Goal: Transaction & Acquisition: Purchase product/service

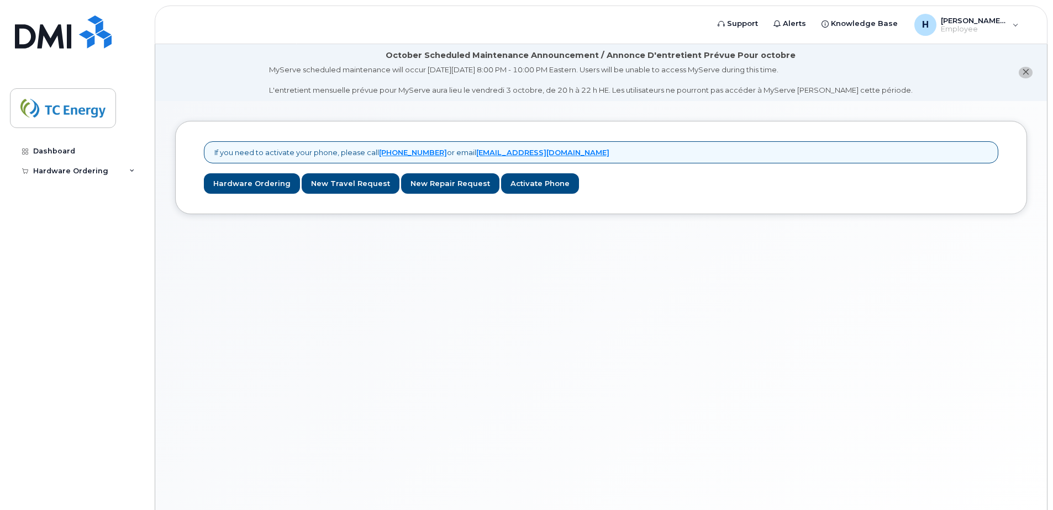
click at [433, 320] on div "If you need to activate your phone, please call [PHONE_NUMBER] or email [EMAIL_…" at bounding box center [601, 319] width 892 height 436
click at [233, 171] on div "If you need to activate your phone, please call 1-877-689-8289 or email helpdes…" at bounding box center [601, 167] width 811 height 52
click at [231, 183] on link "Hardware Ordering" at bounding box center [252, 183] width 96 height 20
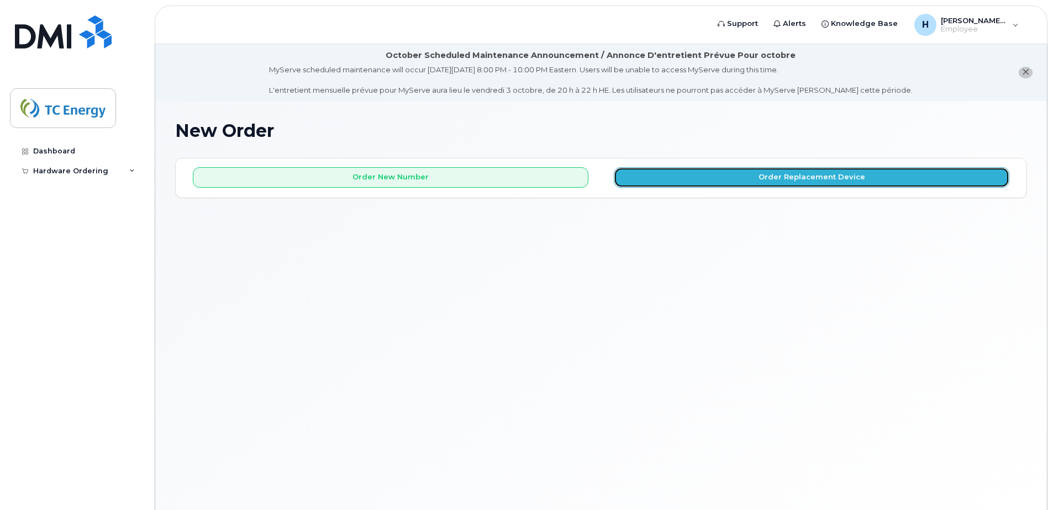
click at [832, 181] on button "Order Replacement Device" at bounding box center [812, 177] width 396 height 20
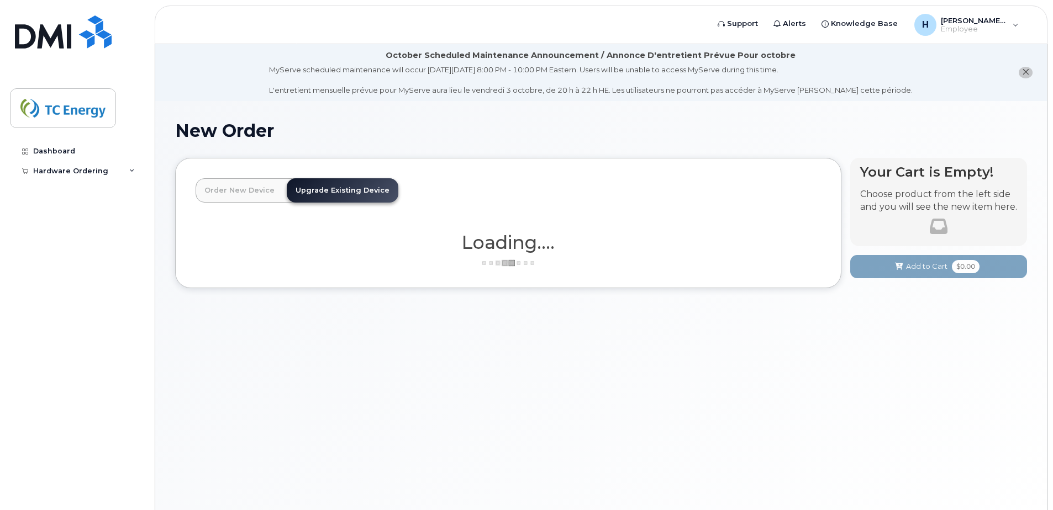
click at [228, 184] on link "Order New Device" at bounding box center [240, 190] width 88 height 24
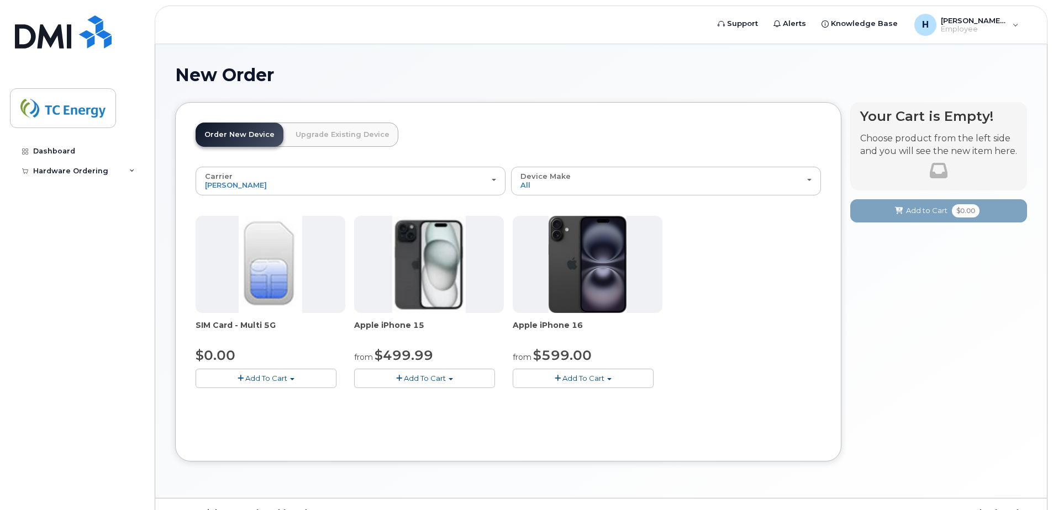
scroll to position [79, 0]
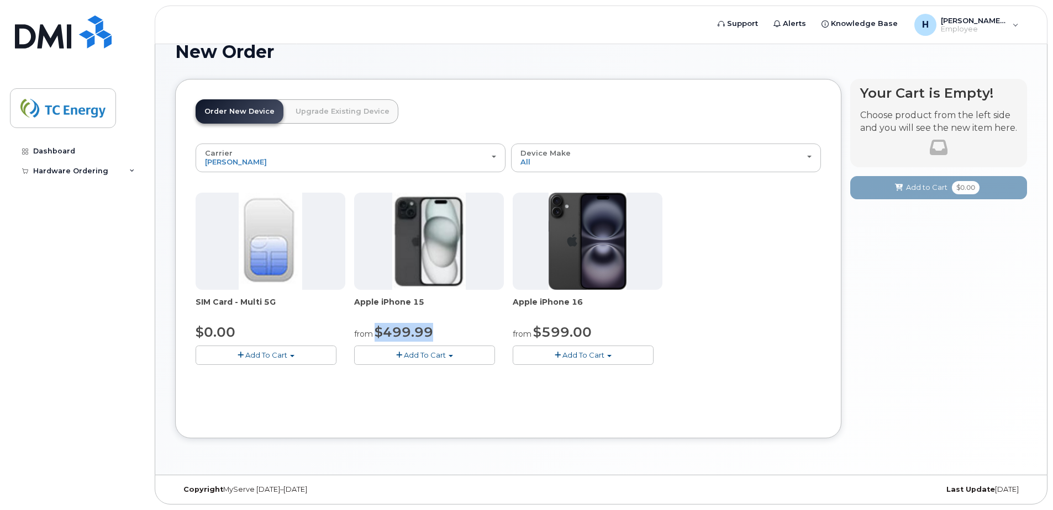
drag, startPoint x: 376, startPoint y: 331, endPoint x: 455, endPoint y: 330, distance: 78.4
click at [455, 330] on div "from $499.99" at bounding box center [429, 332] width 150 height 19
drag, startPoint x: 455, startPoint y: 330, endPoint x: 420, endPoint y: 328, distance: 34.9
click at [420, 328] on span "$499.99" at bounding box center [404, 332] width 59 height 16
click at [579, 358] on span "Add To Cart" at bounding box center [583, 355] width 42 height 9
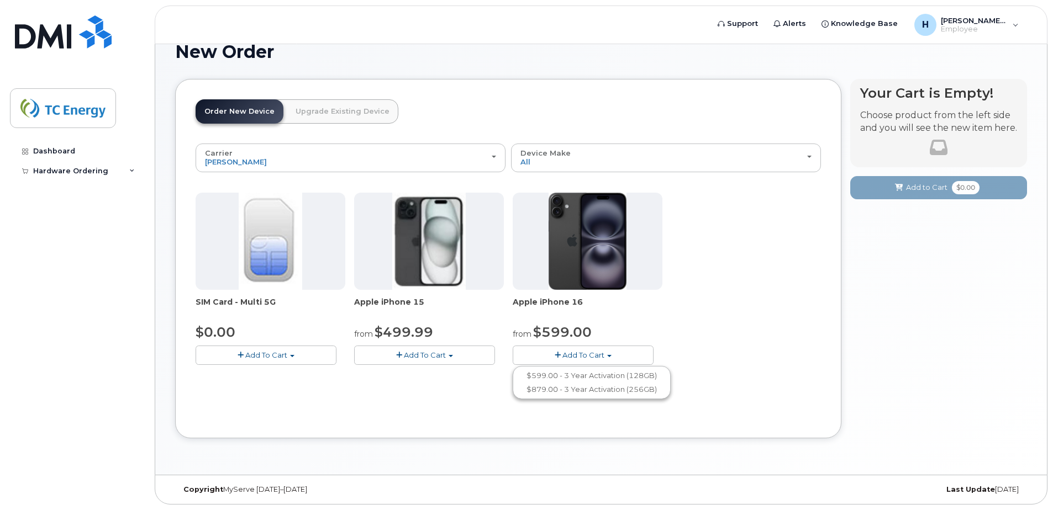
click at [605, 328] on div "from $599.00" at bounding box center [588, 332] width 150 height 19
click at [601, 359] on span "Add To Cart" at bounding box center [583, 355] width 42 height 9
click at [634, 378] on link "$599.00 - 3 Year Activation (128GB)" at bounding box center [591, 376] width 152 height 14
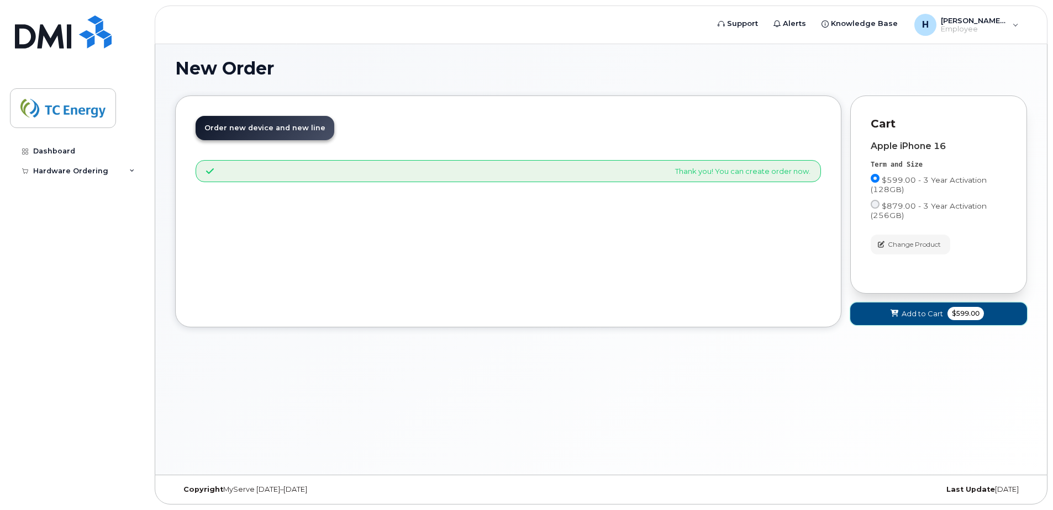
click at [911, 315] on span "Add to Cart" at bounding box center [922, 314] width 41 height 10
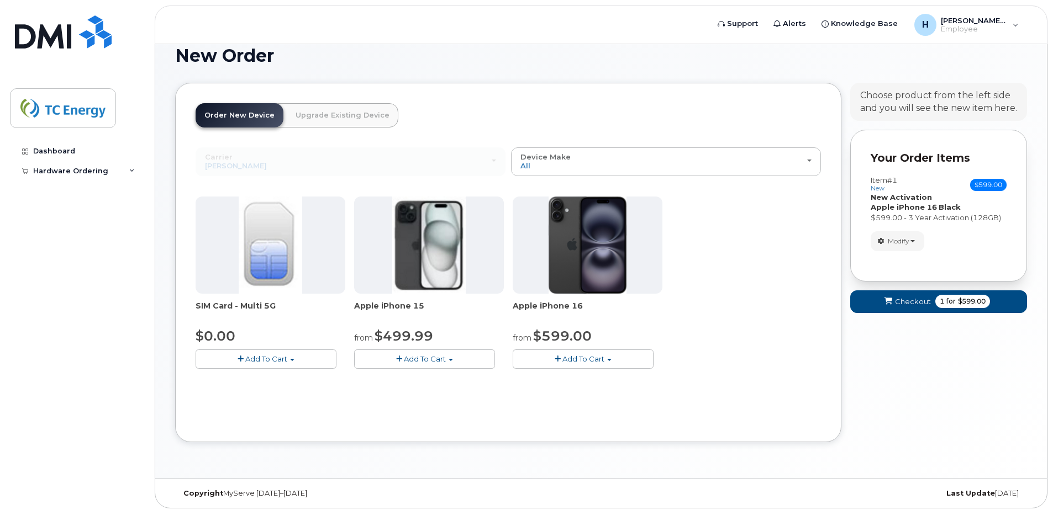
scroll to position [79, 0]
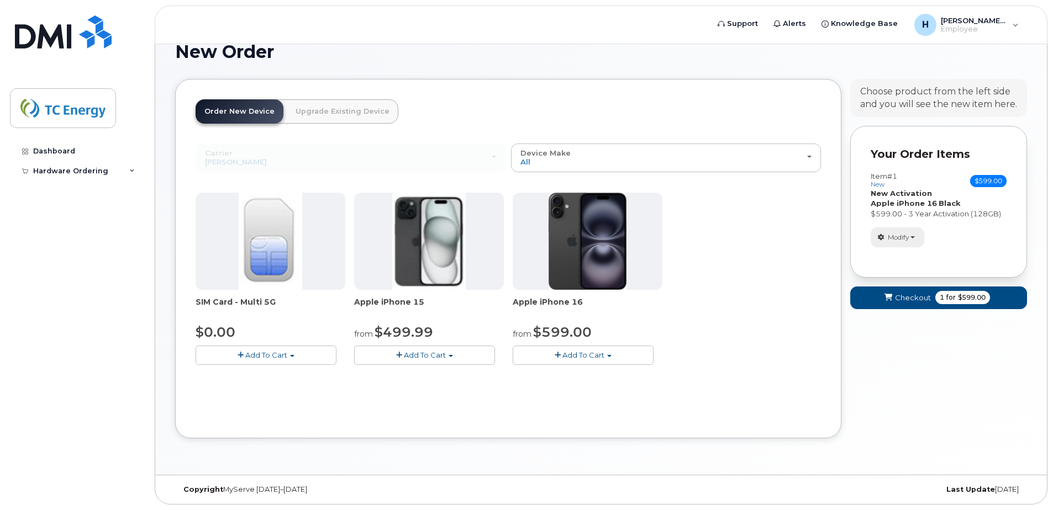
click at [909, 233] on span "Modify" at bounding box center [899, 238] width 22 height 10
click at [913, 235] on button "Modify" at bounding box center [898, 237] width 54 height 19
click at [954, 226] on div "Item #1 new $599.00 Accessories Only SIM Only Activation New Activation Hardwar…" at bounding box center [939, 209] width 136 height 75
click at [960, 304] on span "1 for $599.00" at bounding box center [962, 297] width 55 height 13
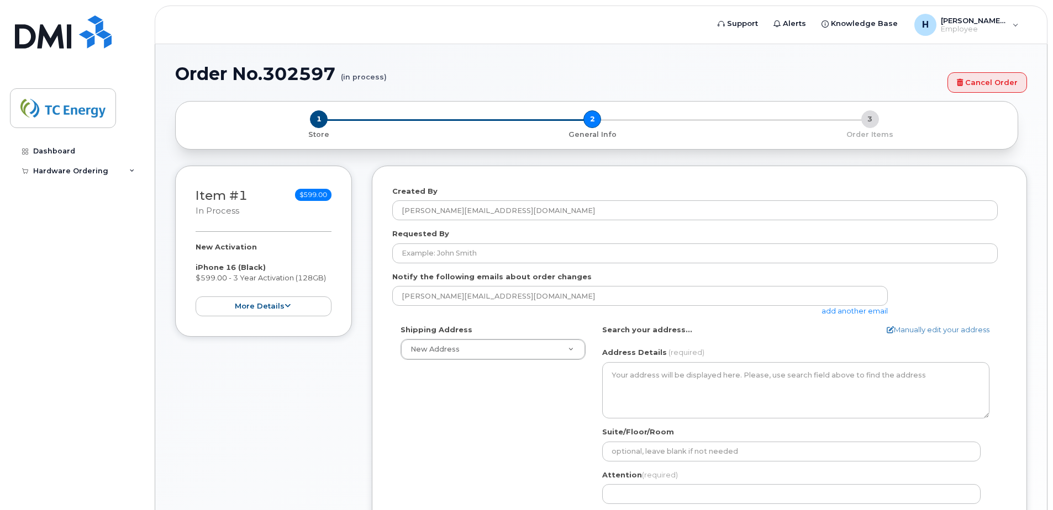
select select
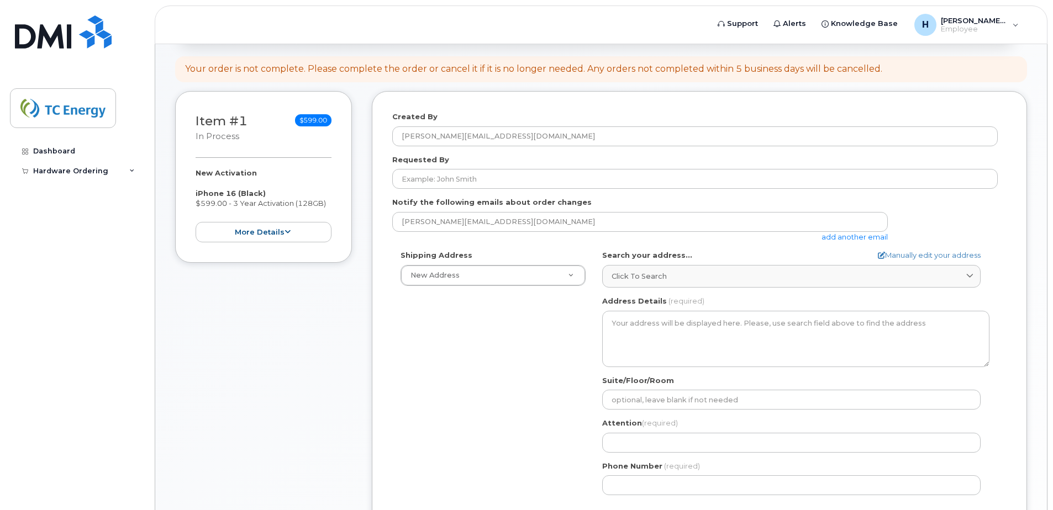
scroll to position [221, 0]
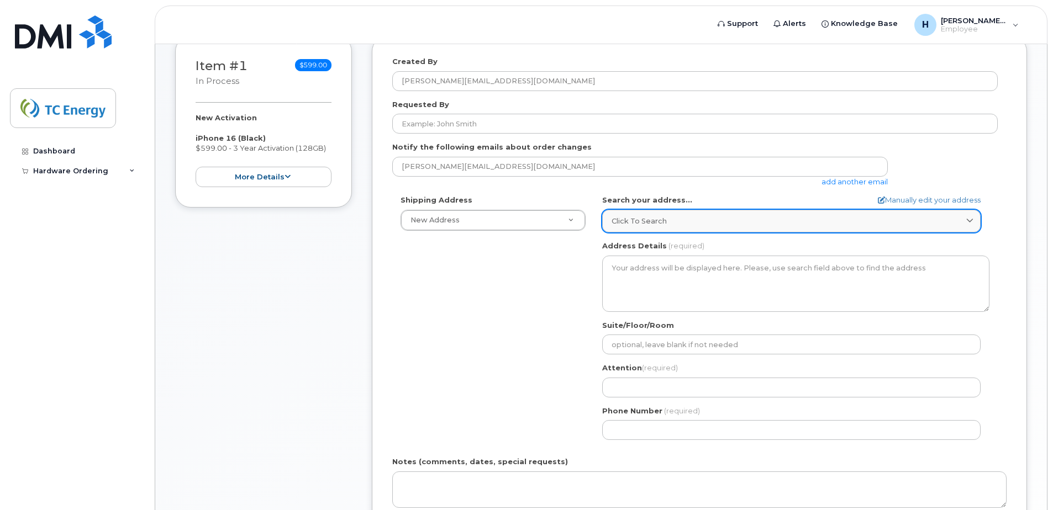
click at [684, 212] on link "Click to search" at bounding box center [791, 221] width 378 height 23
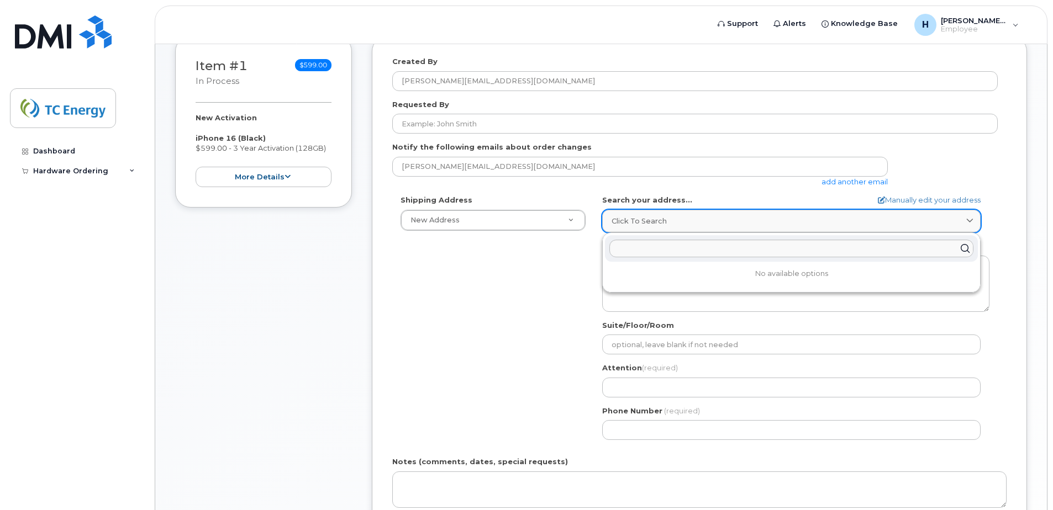
click at [685, 214] on link "Click to search" at bounding box center [791, 221] width 378 height 23
click at [693, 194] on form "Created By heather_turner@tcenergy.com Requested By Notify the following emails…" at bounding box center [699, 325] width 614 height 539
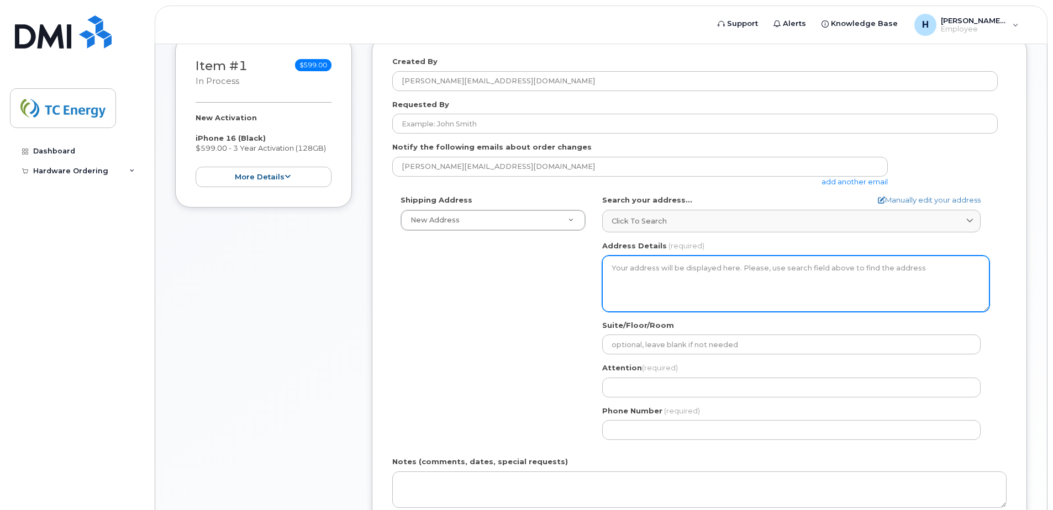
click at [631, 273] on textarea "Address Details" at bounding box center [795, 284] width 387 height 56
click at [739, 269] on textarea "Address Details" at bounding box center [795, 284] width 387 height 56
click at [661, 277] on textarea "Address Details" at bounding box center [795, 284] width 387 height 56
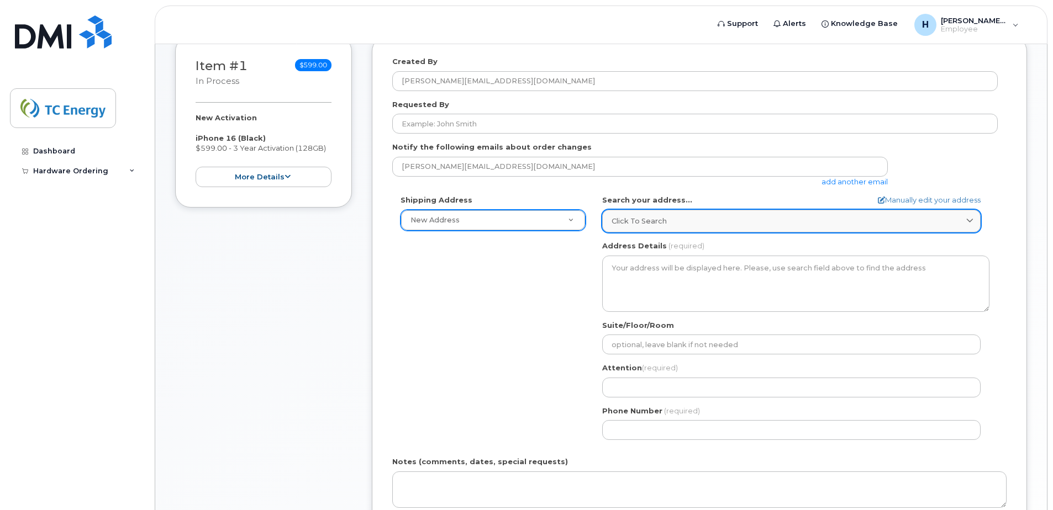
click at [655, 224] on span "Click to search" at bounding box center [639, 221] width 55 height 10
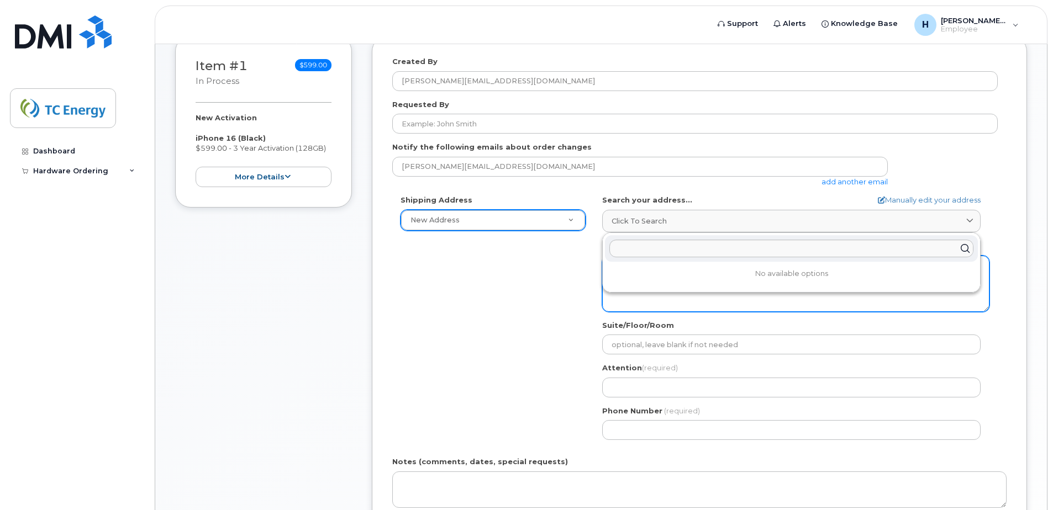
click at [839, 303] on textarea "Address Details" at bounding box center [795, 284] width 387 height 56
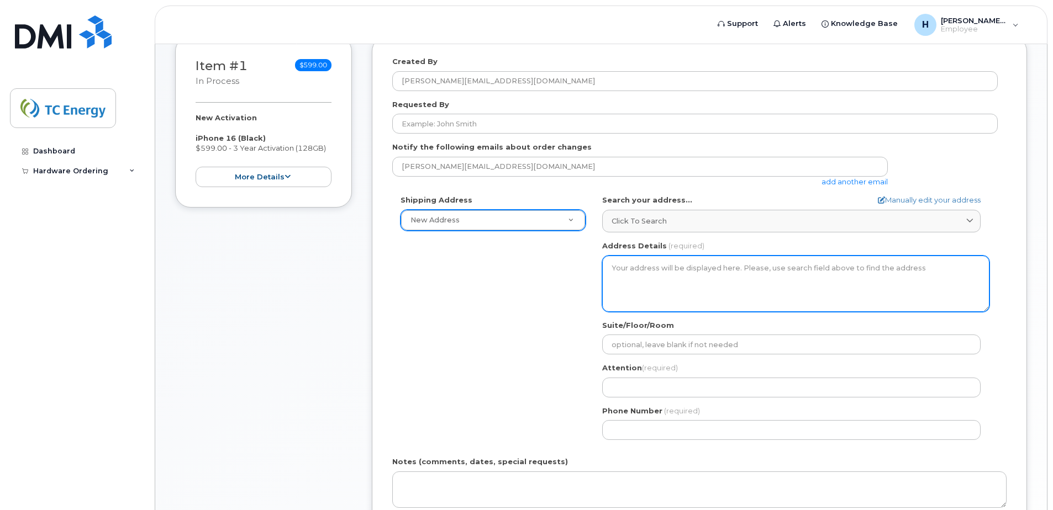
click at [662, 280] on textarea "Address Details" at bounding box center [795, 284] width 387 height 56
click at [604, 271] on textarea "Address Details" at bounding box center [795, 284] width 387 height 56
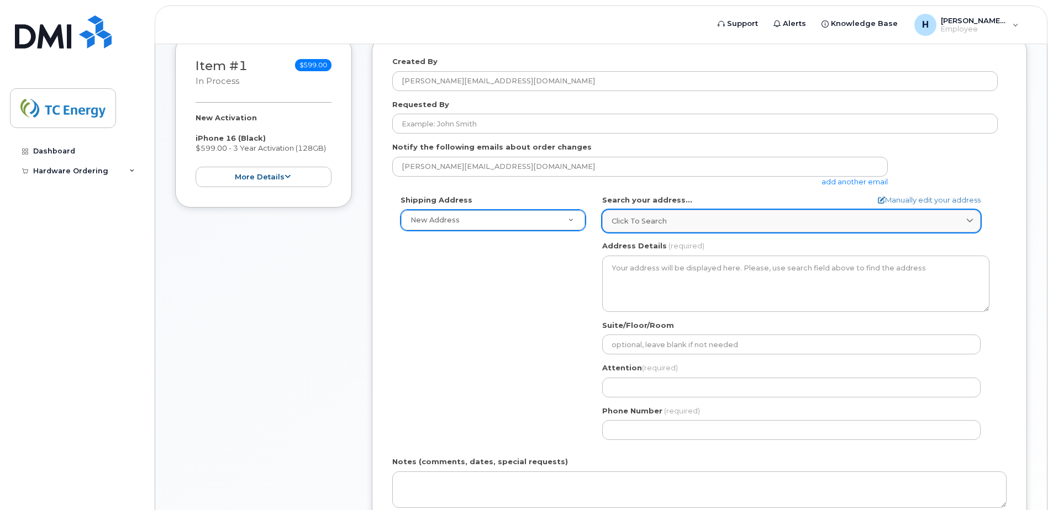
click at [637, 224] on span "Click to search" at bounding box center [639, 221] width 55 height 10
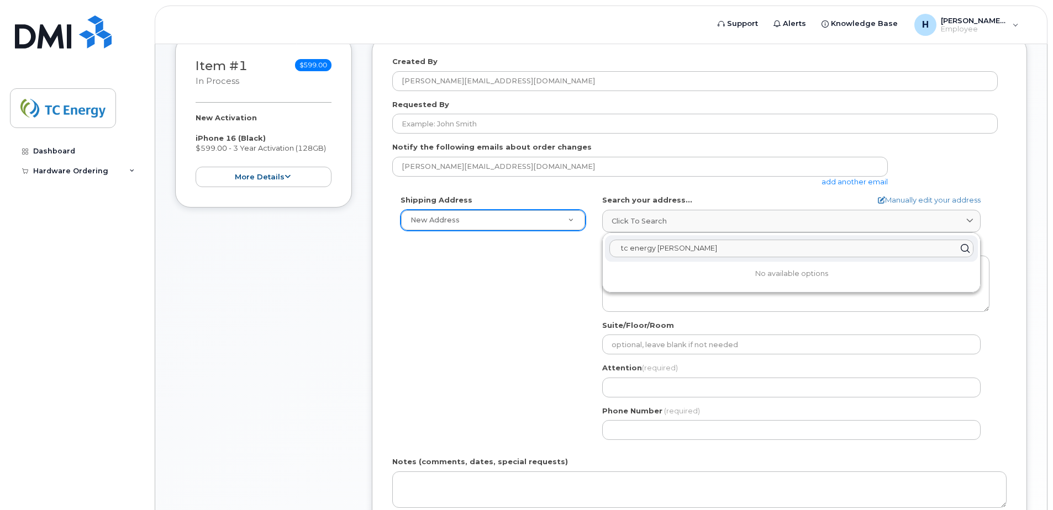
type input "tc energy tower"
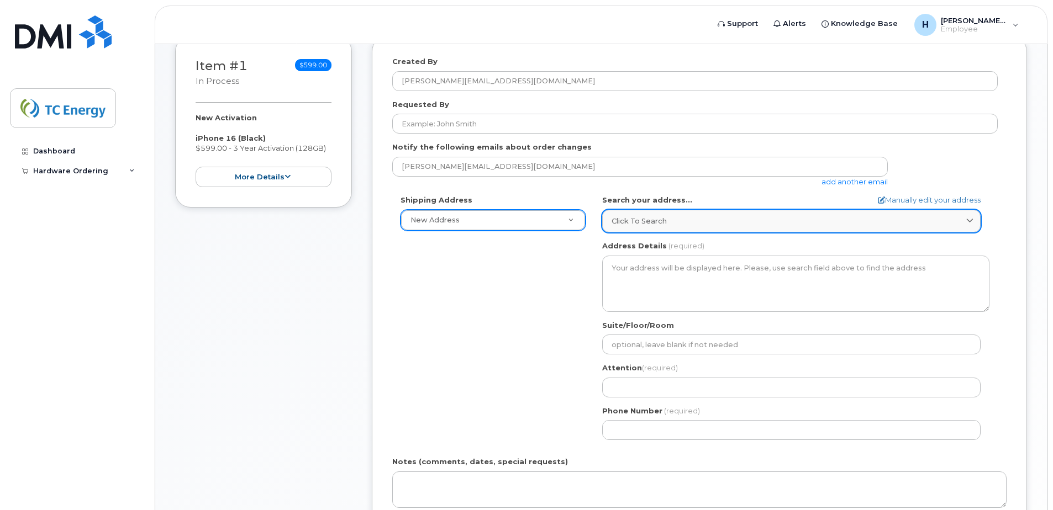
click at [878, 228] on link "Click to search" at bounding box center [791, 221] width 378 height 23
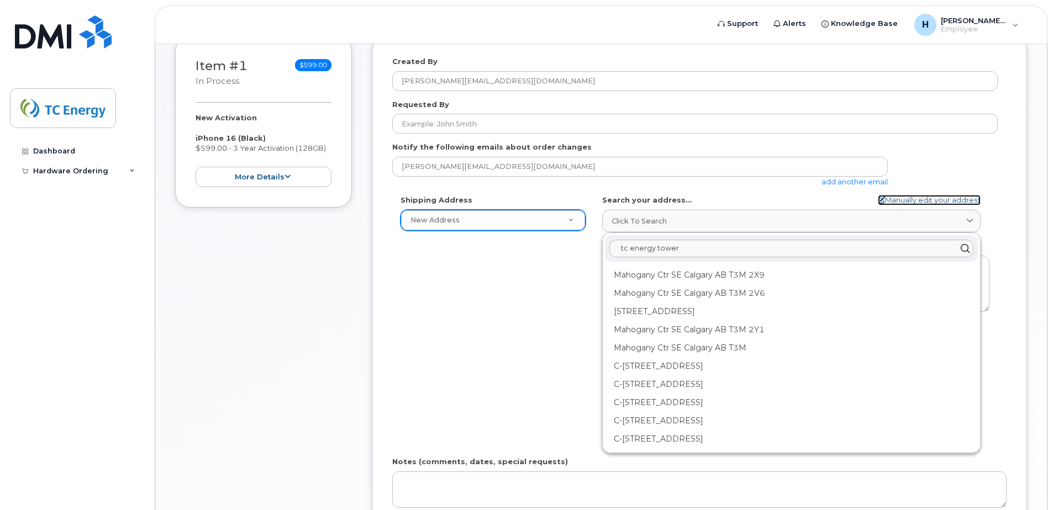
click at [915, 195] on link "Manually edit your address" at bounding box center [929, 200] width 103 height 10
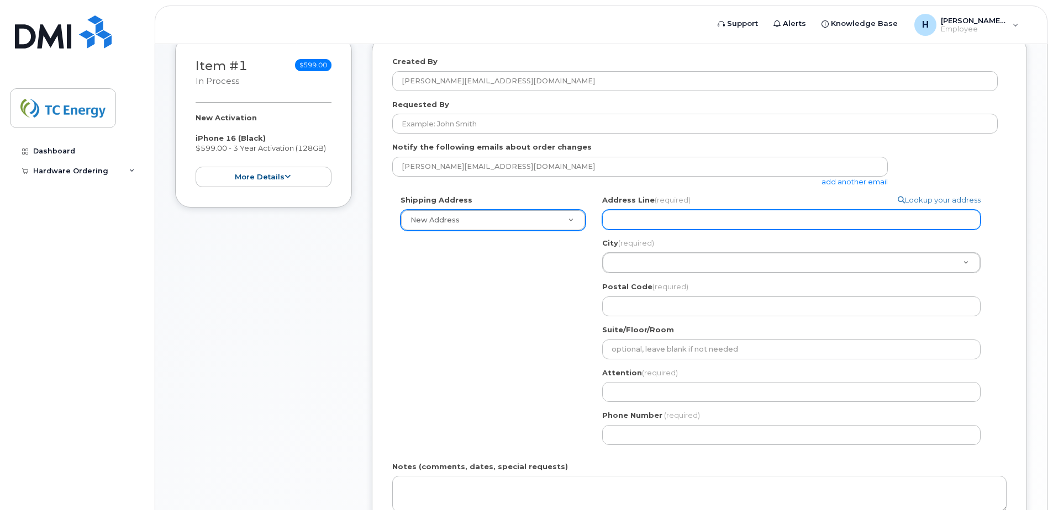
click at [680, 211] on input "Address Line (required)" at bounding box center [791, 220] width 378 height 20
select select
type input "T"
select select
type input "TC"
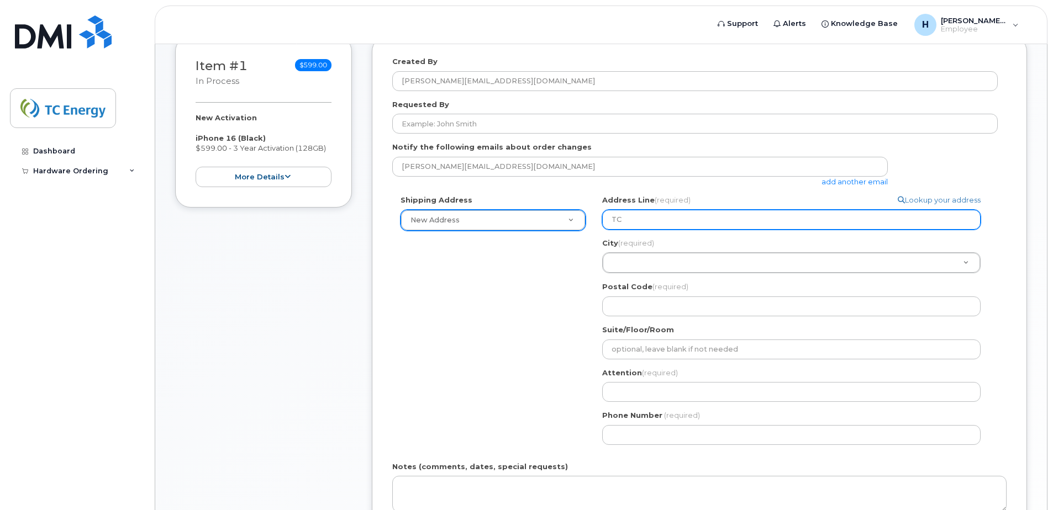
select select
type input "TC E"
select select
type input "TC EN"
select select
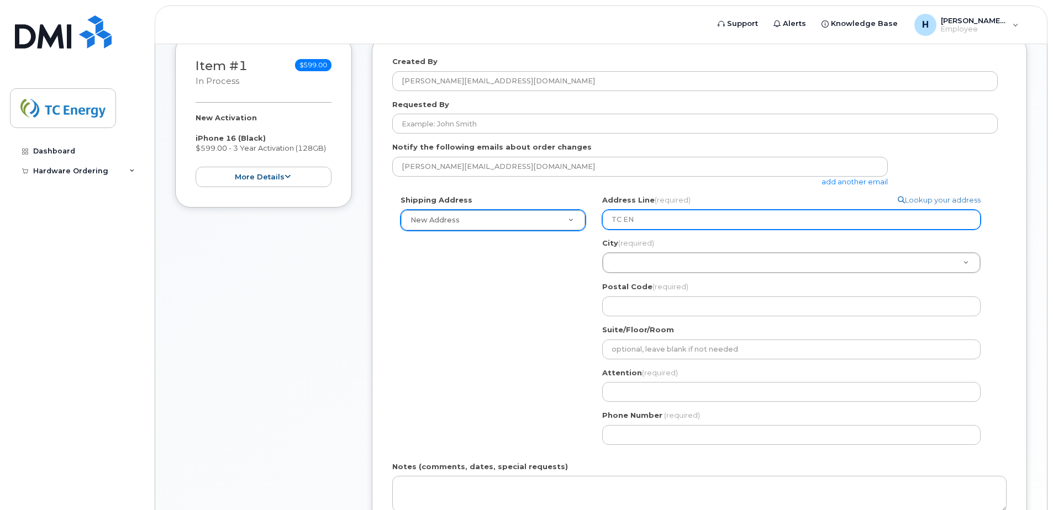
type input "TC ENe"
select select
type input "TC ENer"
select select
type input "TC ENerg"
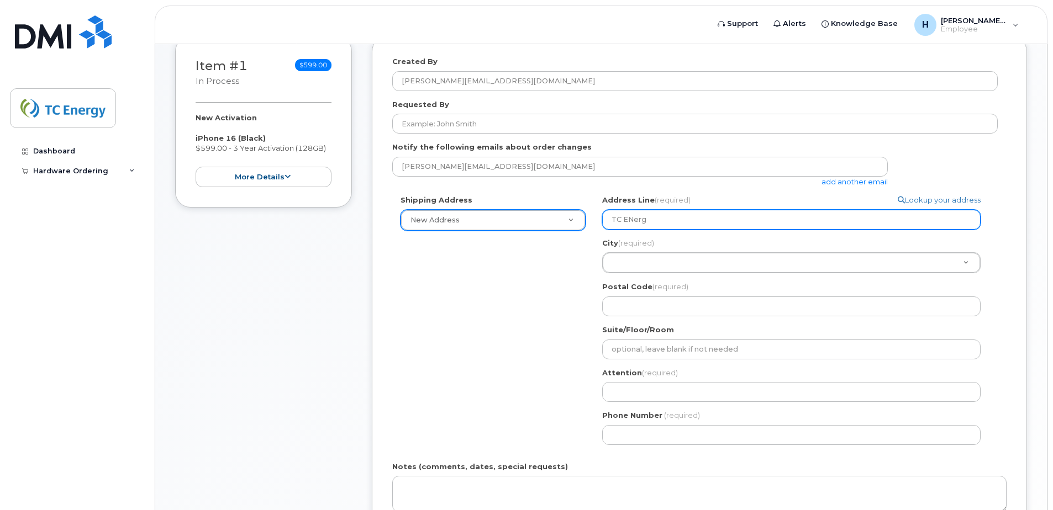
select select
type input "TC ENergy"
select select
type input "TC ENerg"
select select
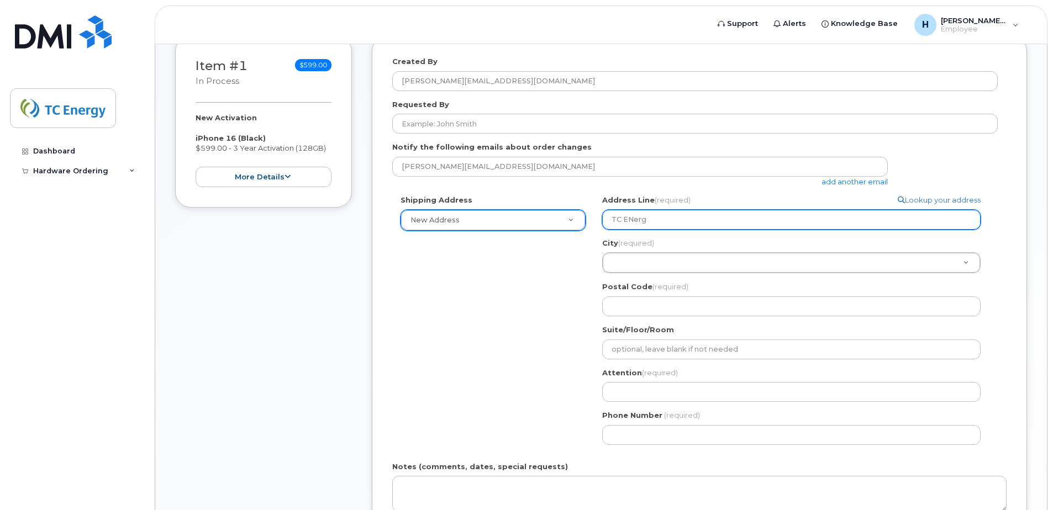
type input "TC ENer"
select select
type input "TC ENe"
select select
type input "TC EN"
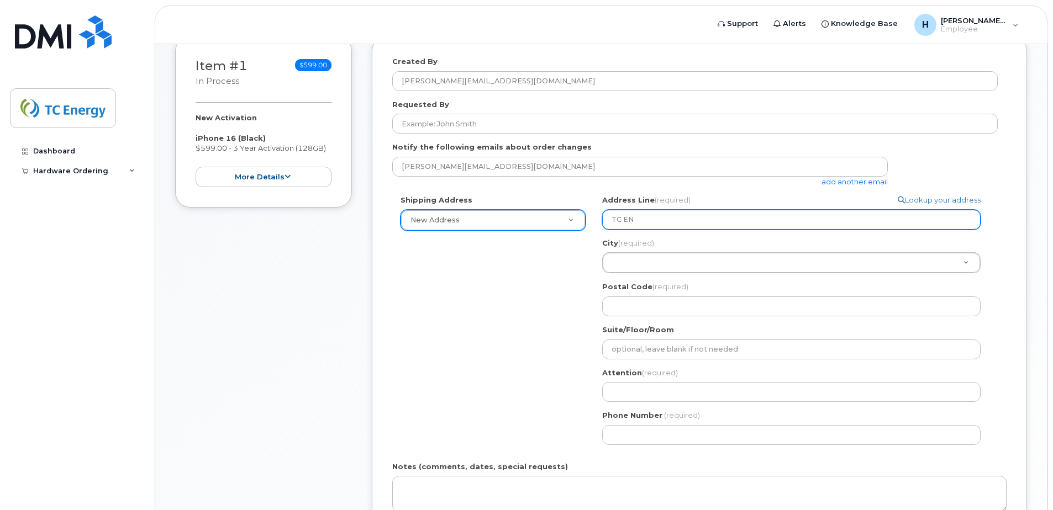
select select
type input "TC E"
select select
type input "TC En"
select select
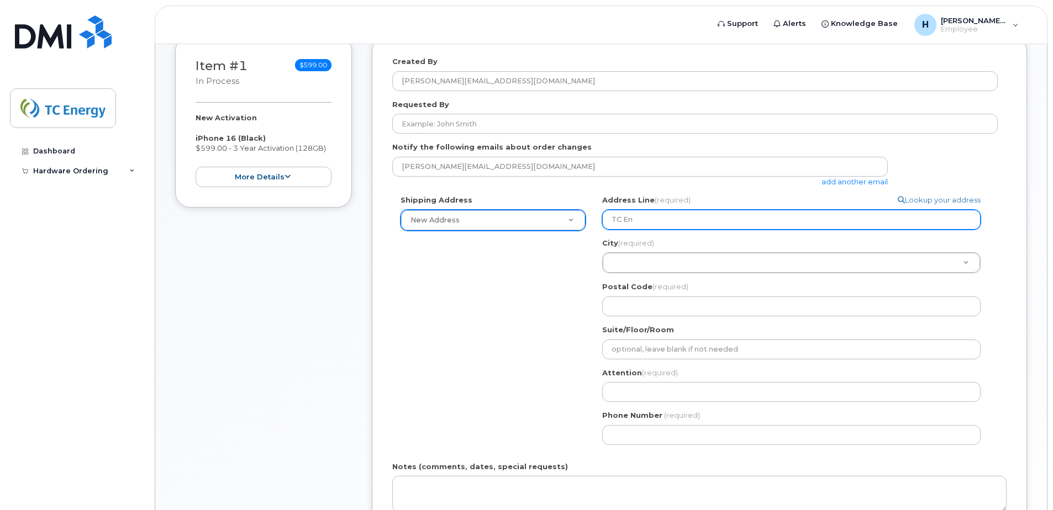
type input "TC Ene"
select select
type input "TC Ener"
select select
type input "TC Energ"
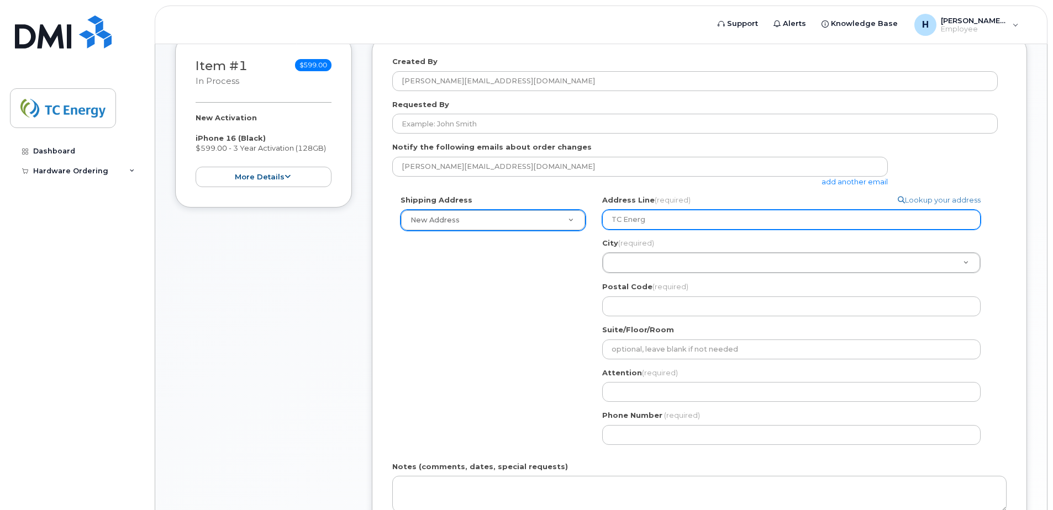
select select
type input "TC Energy"
select select
type input "TC Energy T"
select select
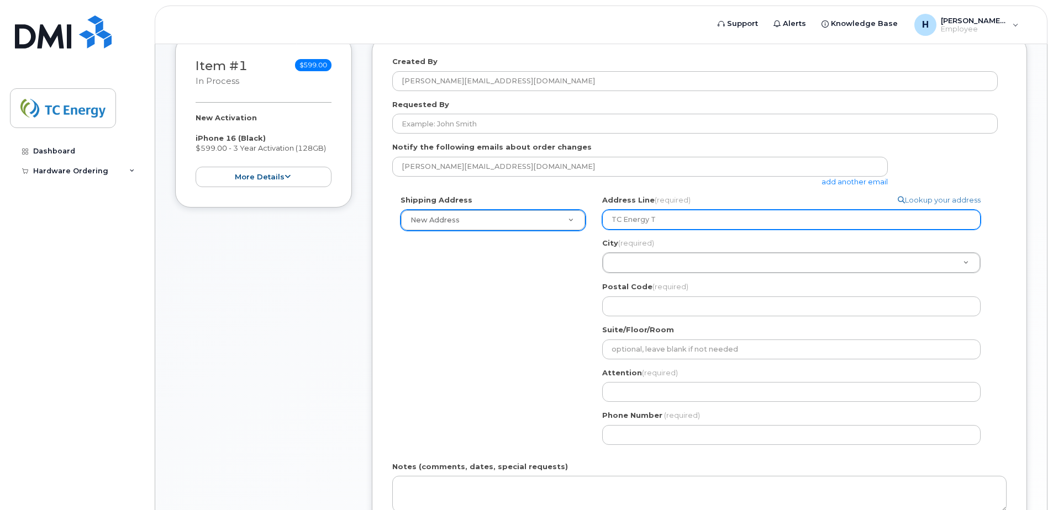
type input "TC Energy To"
select select
type input "TC Energy Tow"
select select
type input "TC Energy Towe"
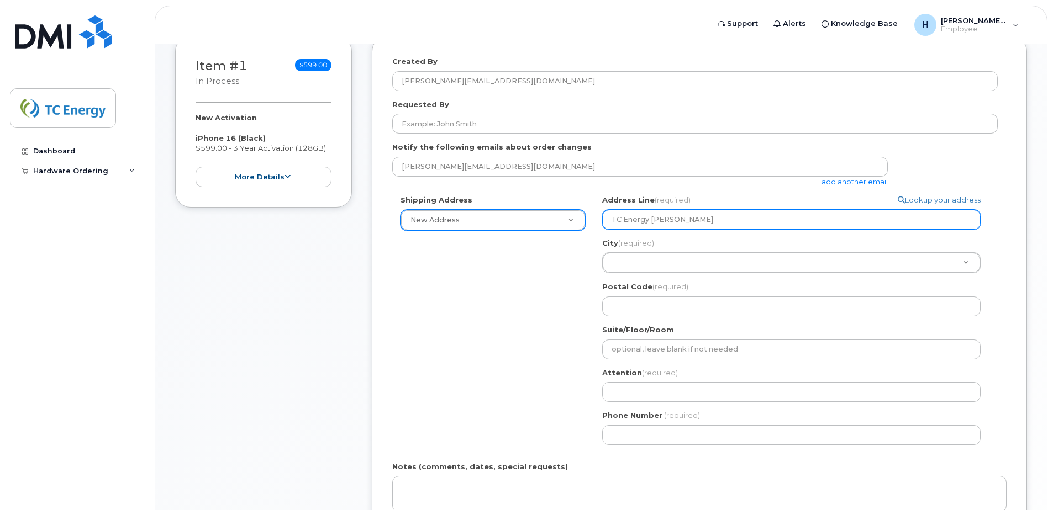
select select
type input "TC Energy Tower"
select select
type input "TC Energy Tower,"
select select
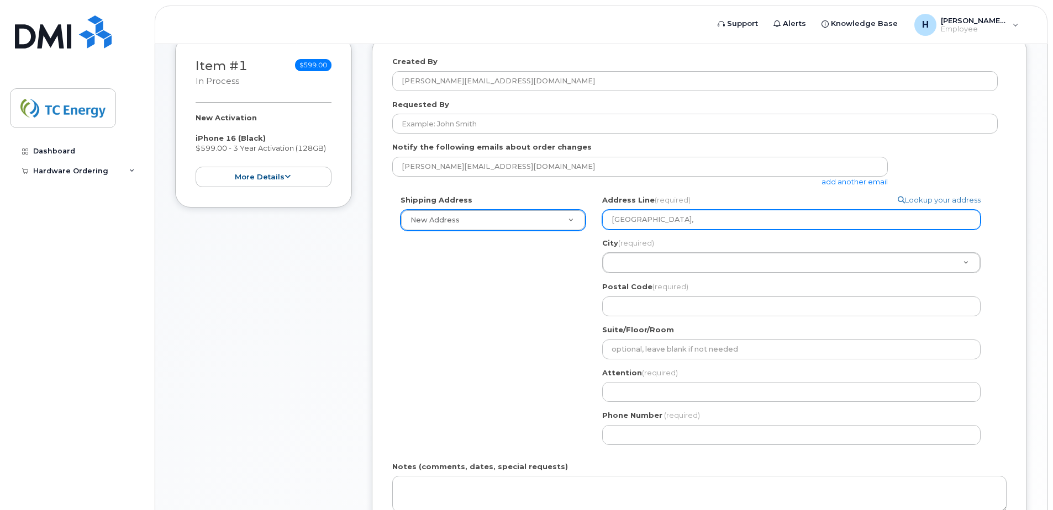
type input "TC Energy Tower, 4"
select select
type input "TC Energy Tower, 45"
select select
type input "TC Energy Tower, 450"
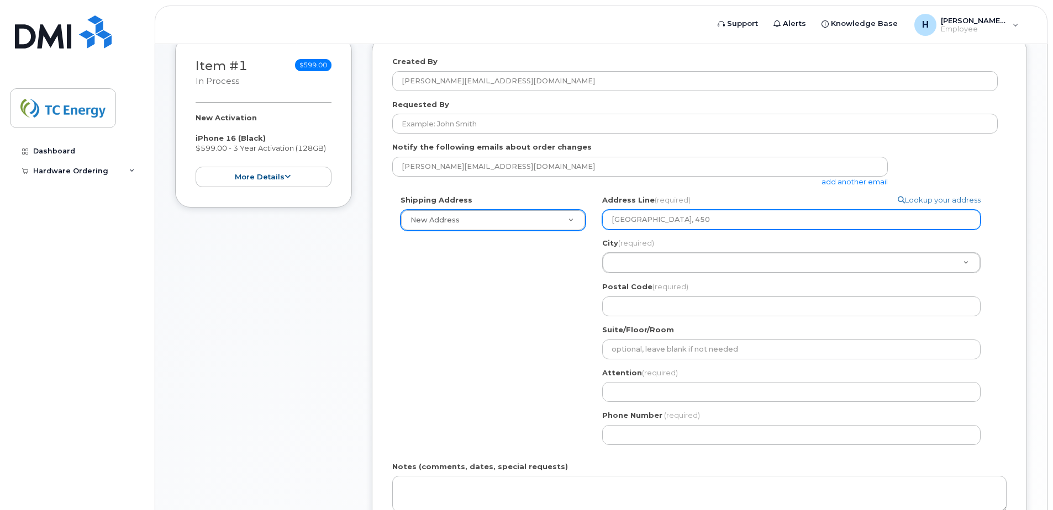
select select
type input "TC Energy Tower, 450 1"
select select
type input "TC Energy Tower, 450 1 S"
select select
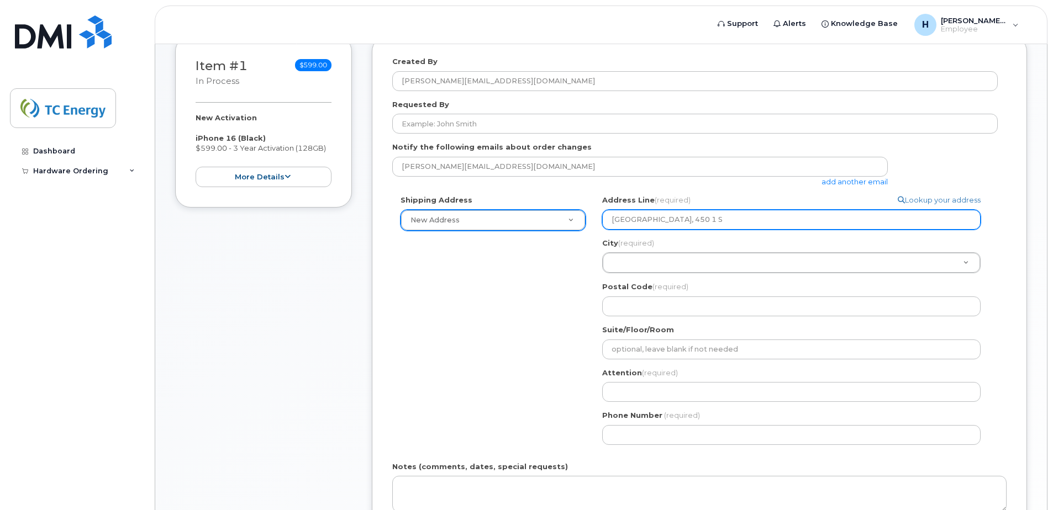
type input "TC Energy Tower, 450 1 St"
select select
type input "TC Energy Tower, 450 1 Str"
select select
type input "TC Energy Tower, 450 1 Stre"
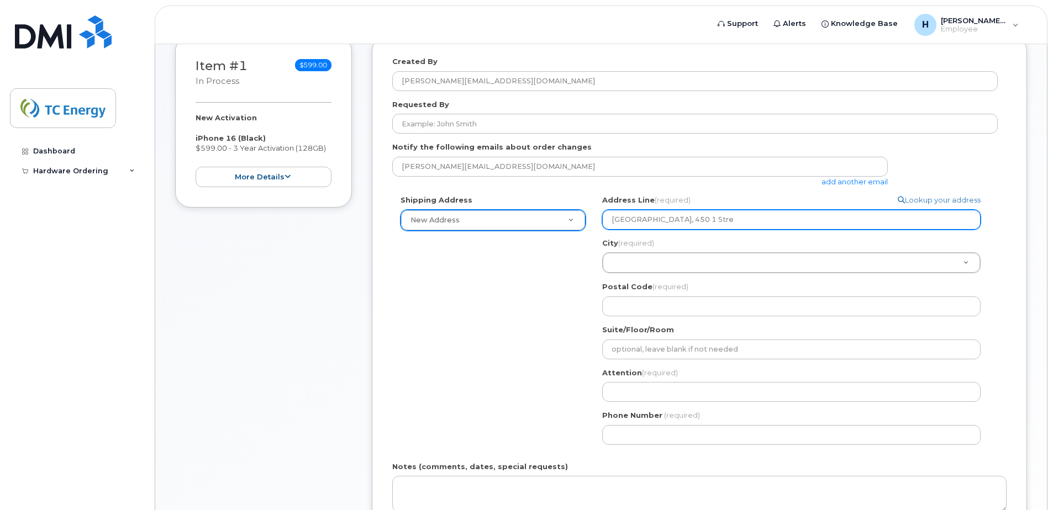
select select
type input "TC Energy Tower, 450 1 Stree"
select select
type input "TC Energy Tower, 450 1 Street"
select select
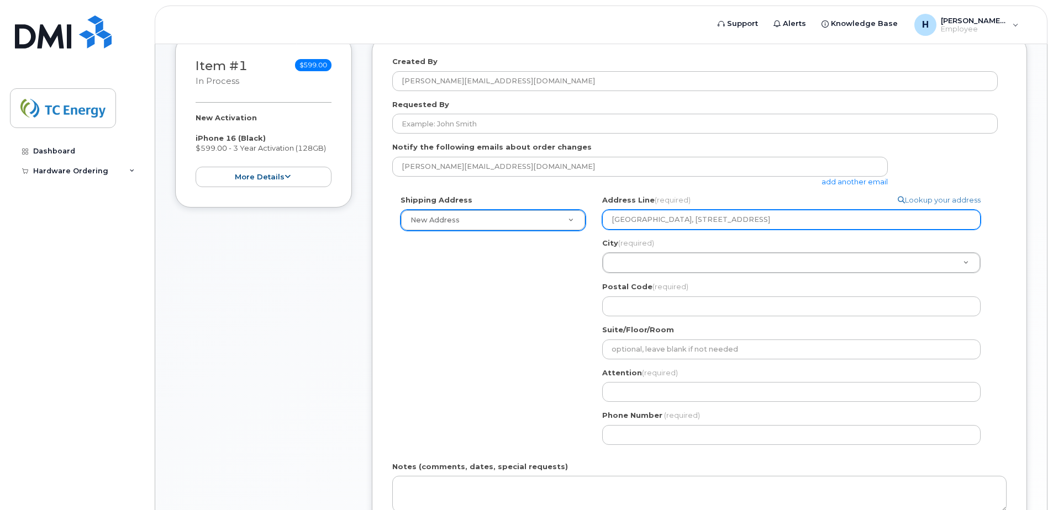
type input "TC Energy Tower, 450 1 Street S"
select select
type input "TC Energy Tower, 450 1 Street SW"
type input "C"
type input "Ca"
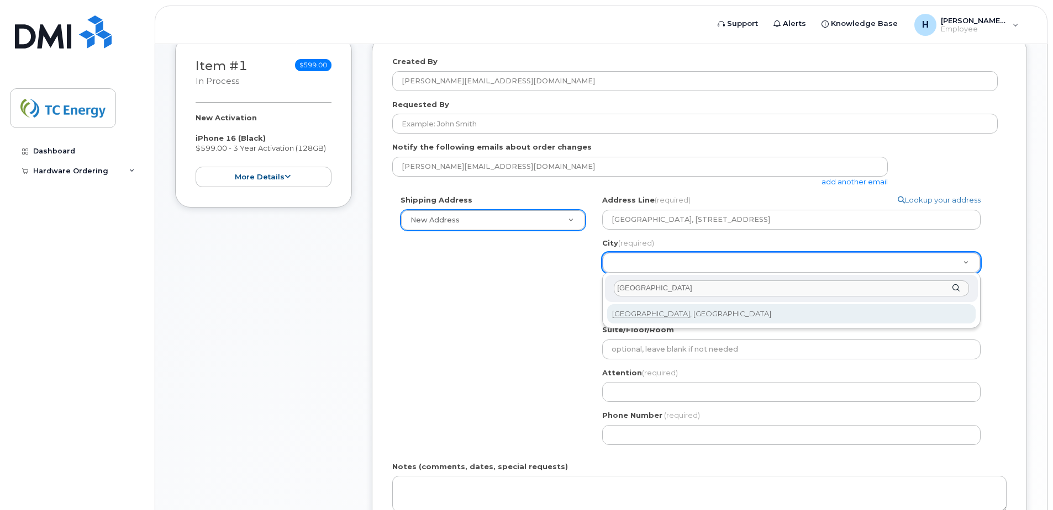
type input "Calgary"
select select
type input "88"
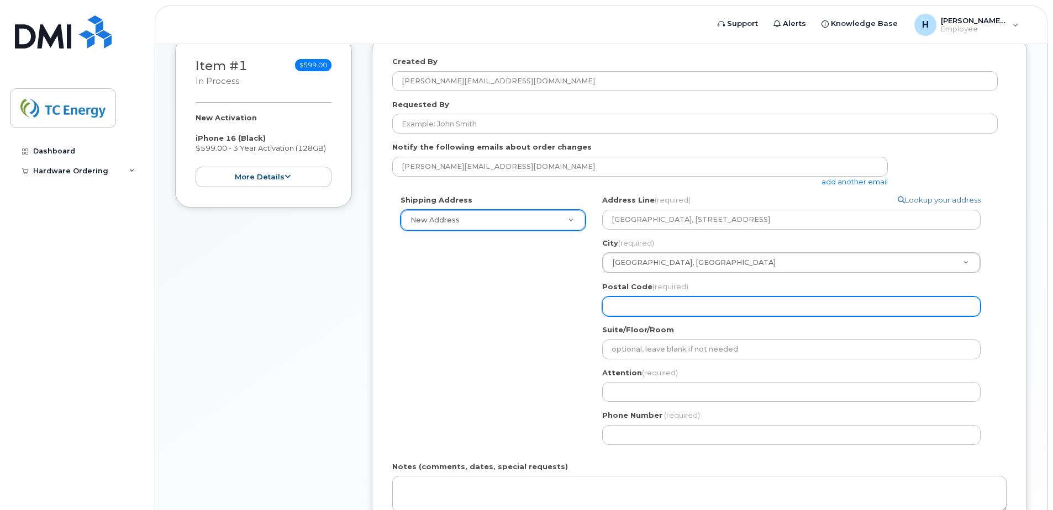
click at [637, 309] on input "Postal Code (required)" at bounding box center [791, 307] width 378 height 20
select select
type input "T"
select select
type input "T2"
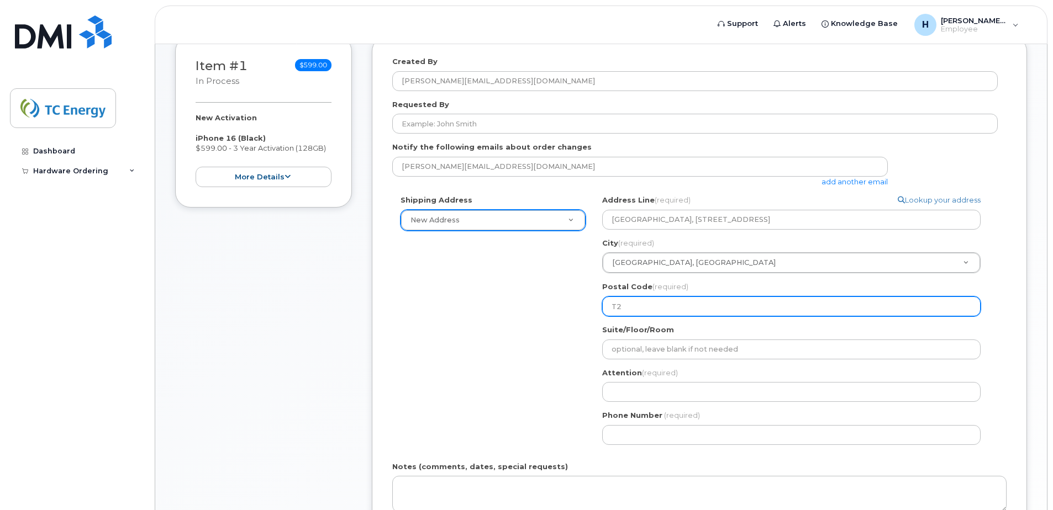
select select
type input "T2P"
select select
type input "T2P 5"
select select
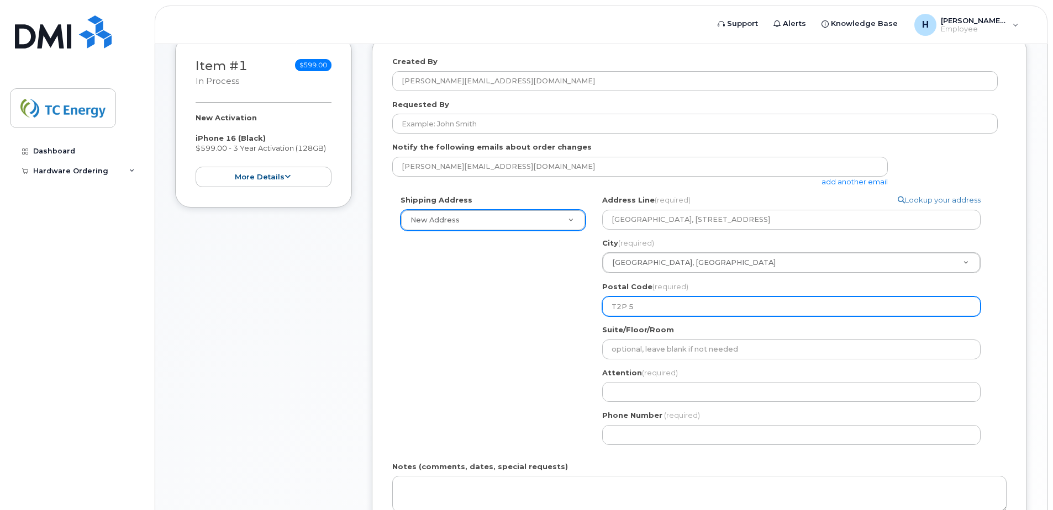
type input "T2P 5H"
select select
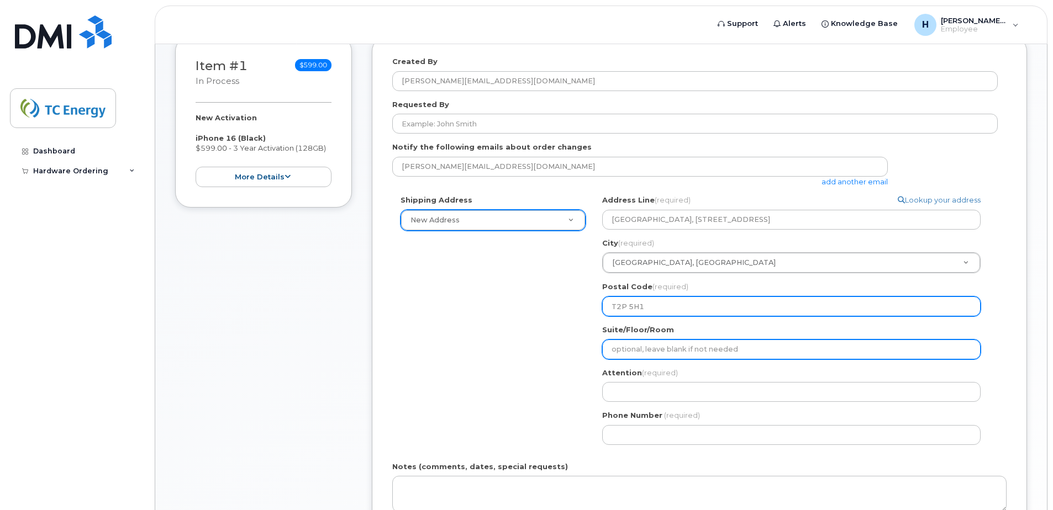
type input "T2P 5H1"
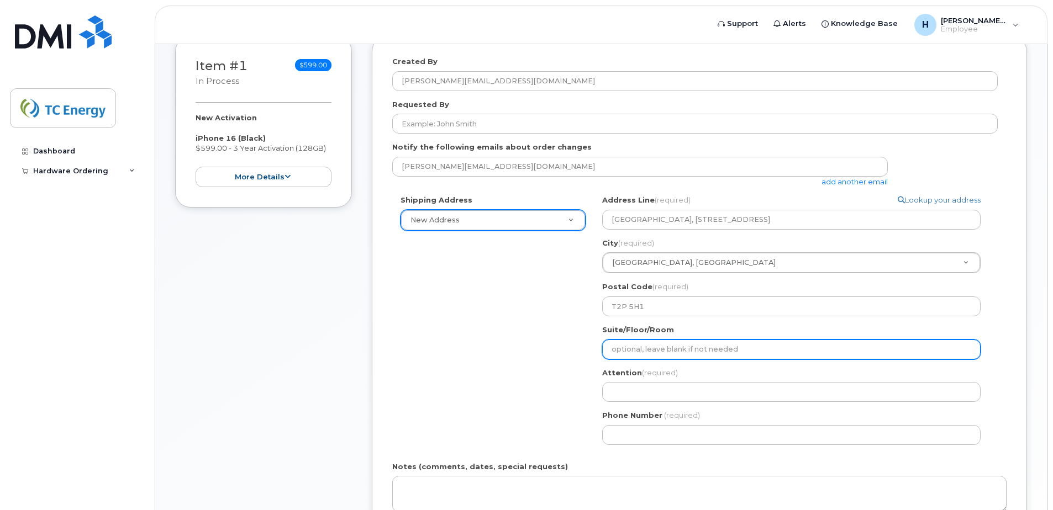
click at [657, 348] on input "Suite/Floor/Room" at bounding box center [791, 350] width 378 height 20
select select
type input "O"
select select
type input "Of"
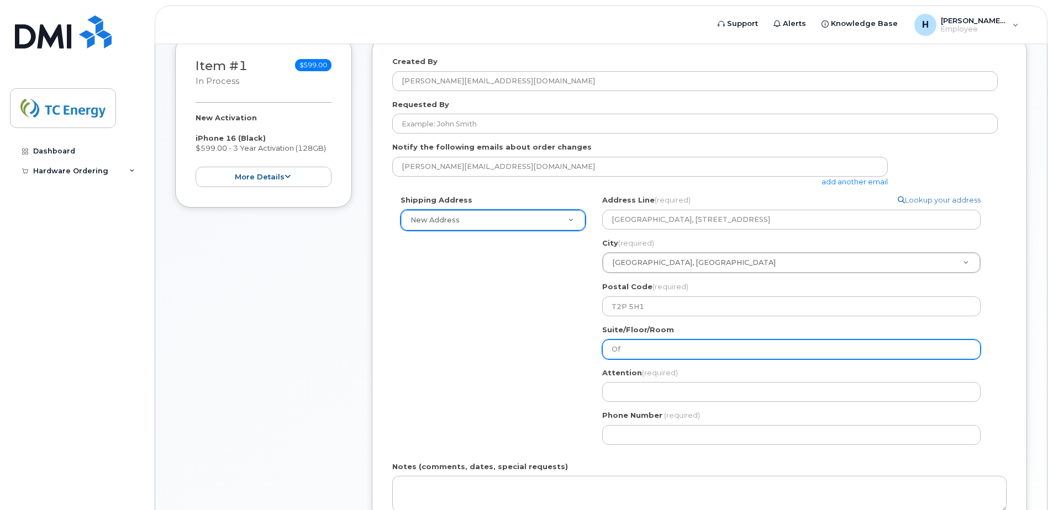
select select
type input "Off"
select select
type input "Offi"
select select
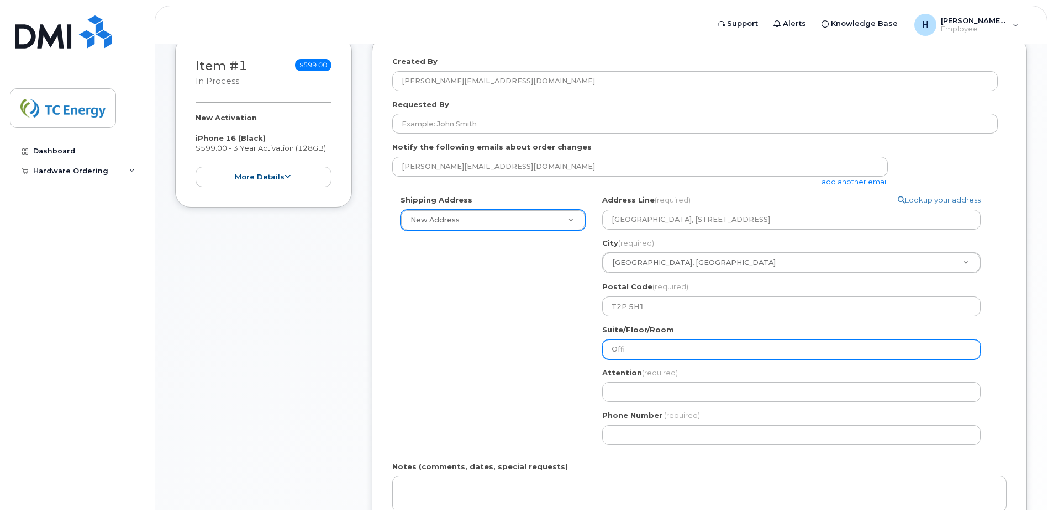
type input "Offic"
select select
type input "Office"
select select
type input "Office 1"
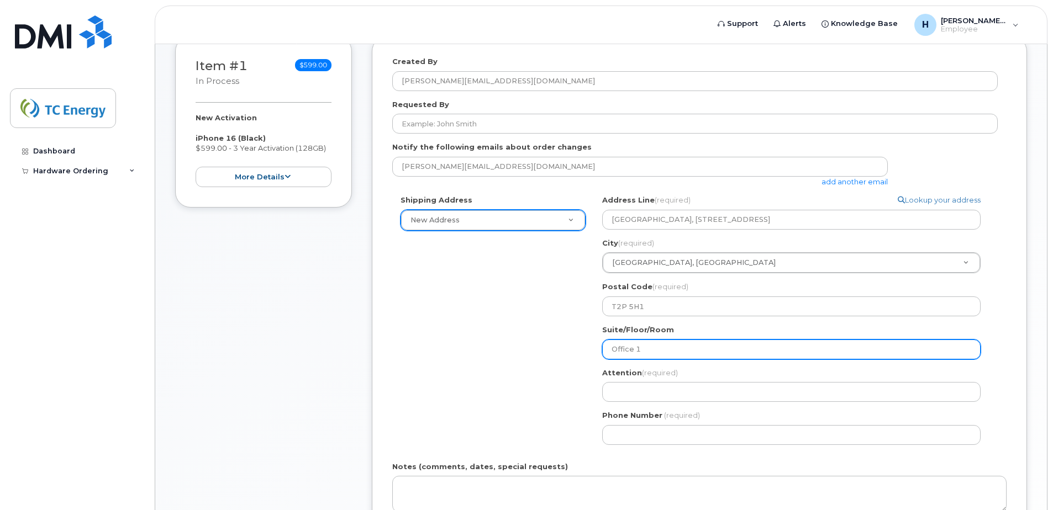
select select
type input "Office 11"
select select
type input "Office 117"
select select
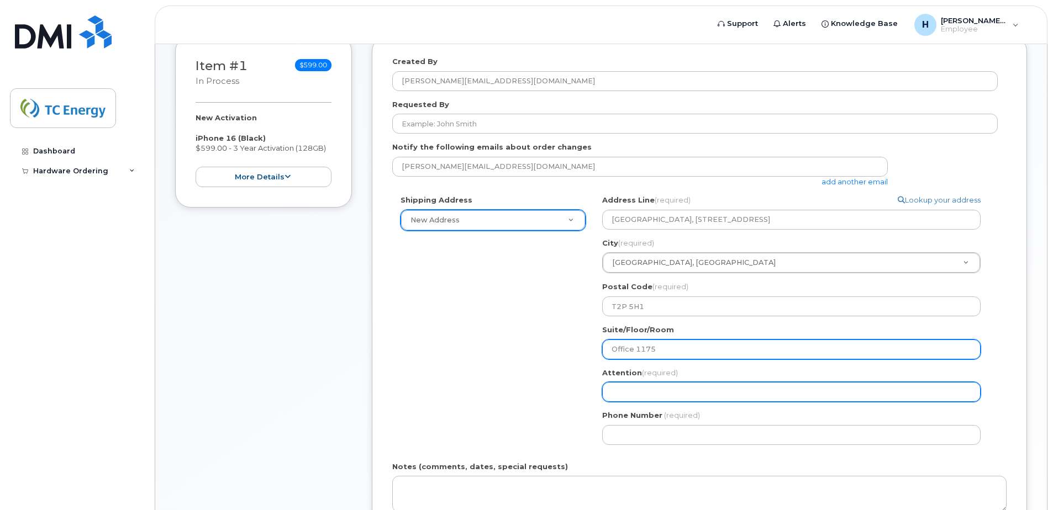
type input "Office 1175"
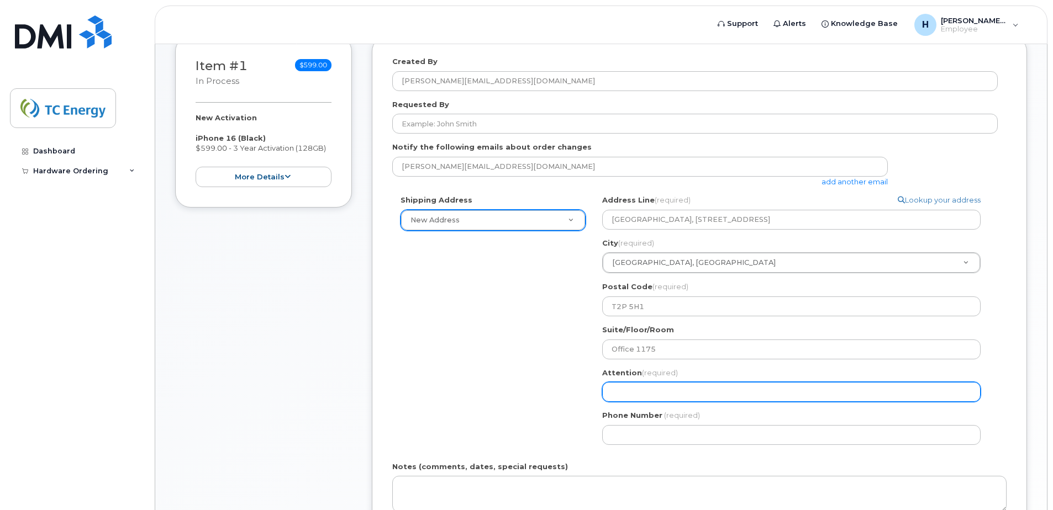
click at [627, 384] on input "Attention (required)" at bounding box center [791, 392] width 378 height 20
select select
type input "H"
select select
type input "He"
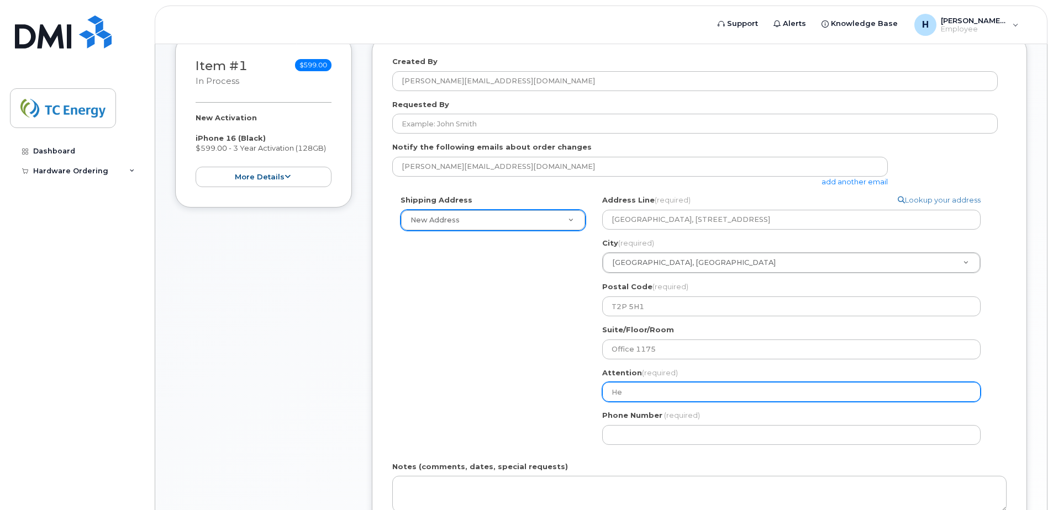
select select
type input "Hea"
select select
type input "Heat"
select select
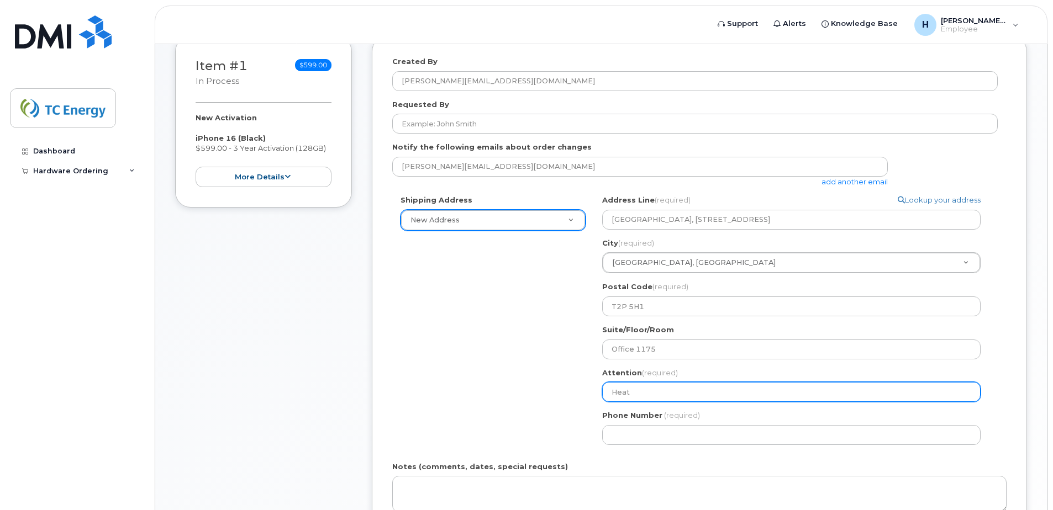
type input "Heath"
select select
type input "Heathe"
select select
type input "Heather"
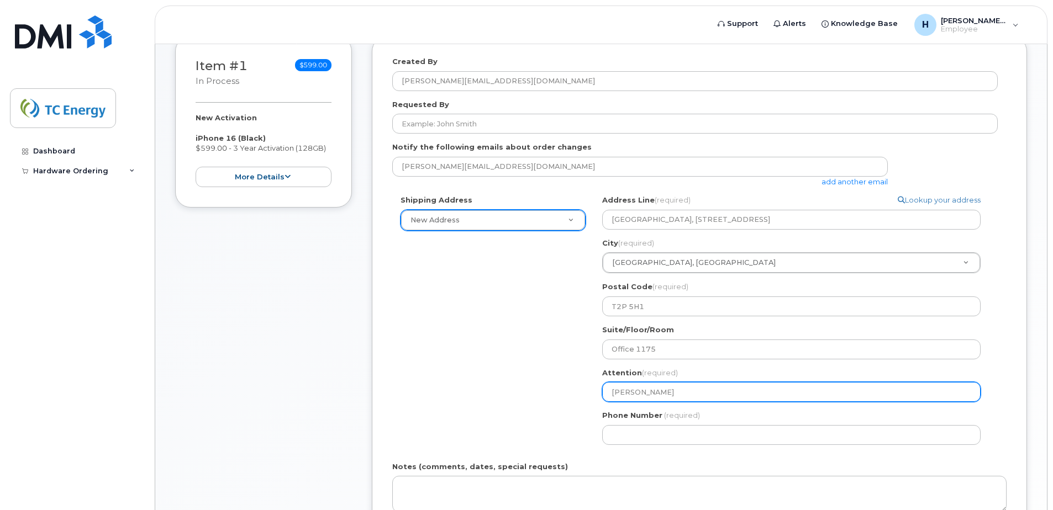
select select
type input "Heather T"
select select
type input "Heather Tu"
select select
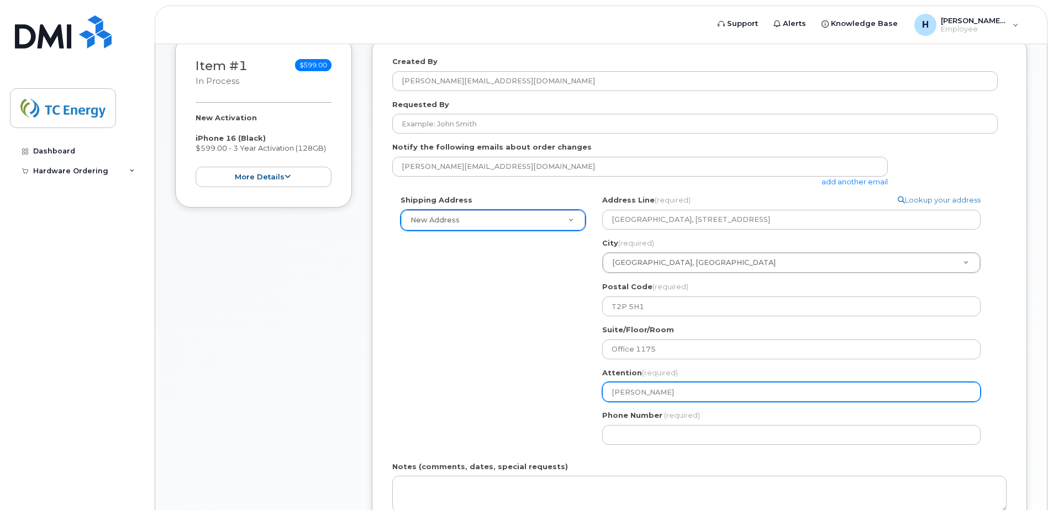
type input "Heather Tur"
select select
type input "Heather Turn"
select select
type input "Heather Turne"
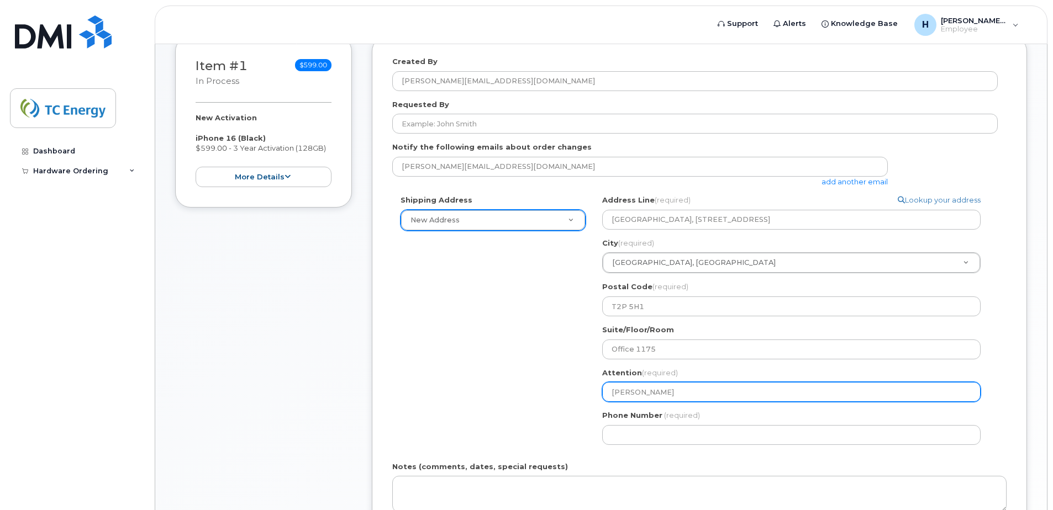
select select
type input "[PERSON_NAME]"
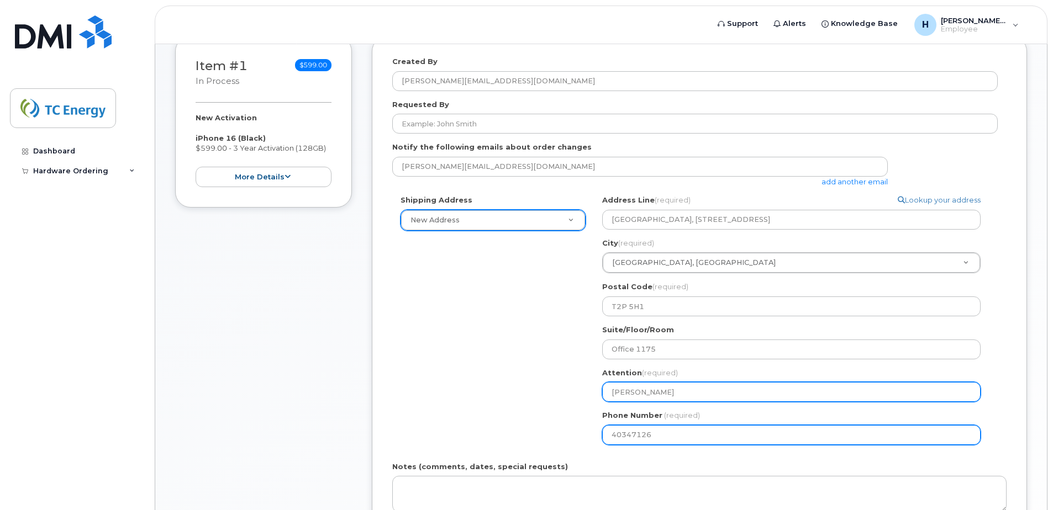
type input "403471266"
select select
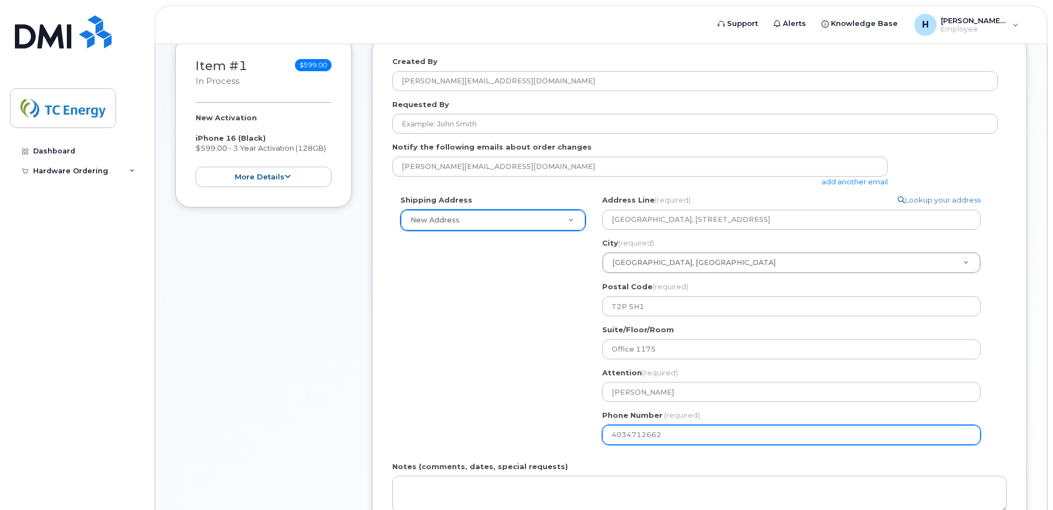
type input "4034712662"
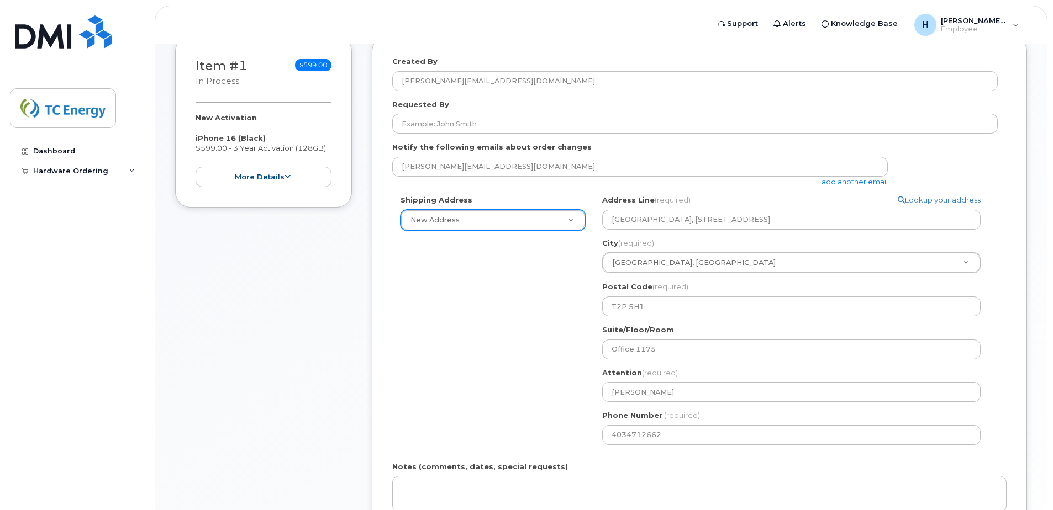
click at [575, 382] on div "Shipping Address New Address New Address Simplex Mobility Search your address..…" at bounding box center [694, 324] width 605 height 258
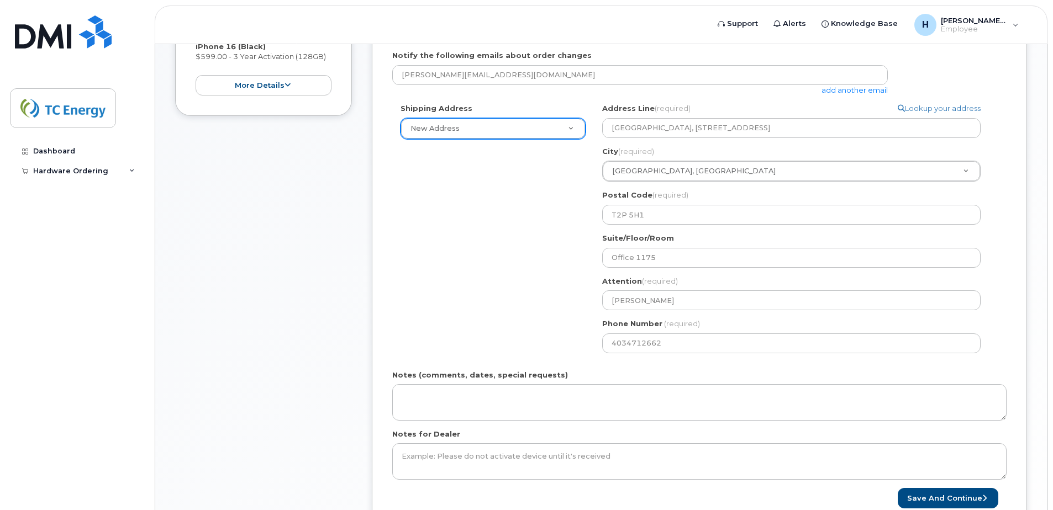
scroll to position [331, 0]
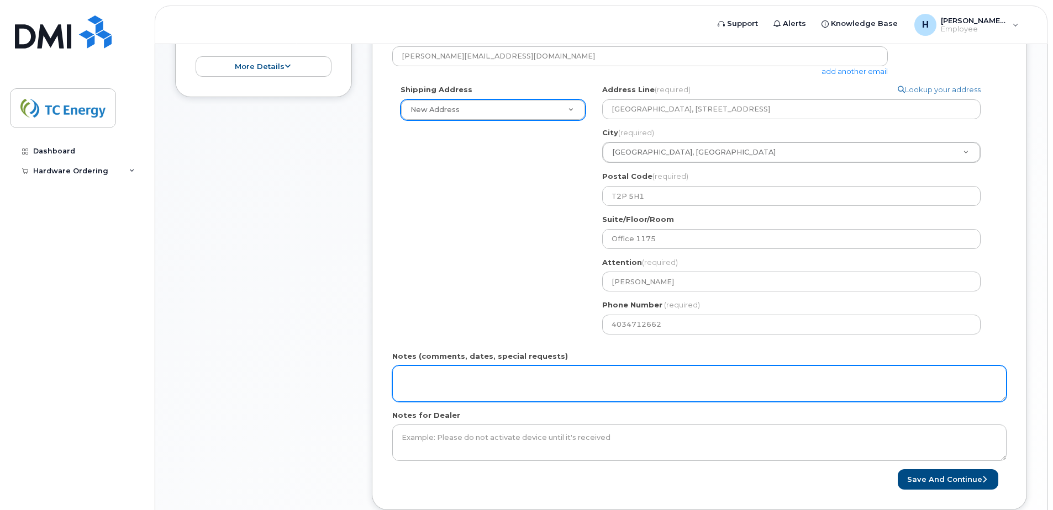
click at [579, 379] on textarea "Notes (comments, dates, special requests)" at bounding box center [699, 384] width 614 height 36
type textarea "P"
type textarea "Sending to my desk (1175) in the Calgary TC Office"
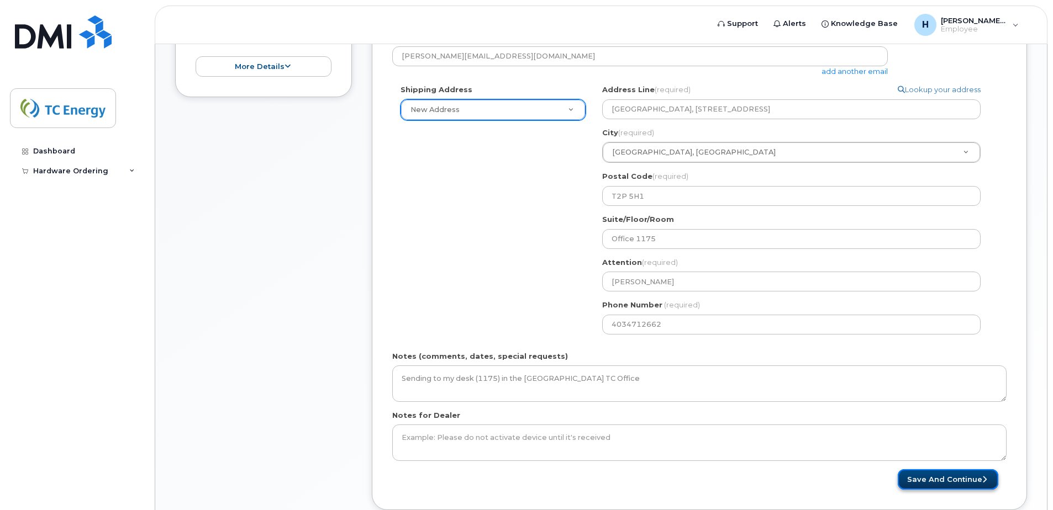
click at [958, 477] on button "Save and Continue" at bounding box center [948, 480] width 101 height 20
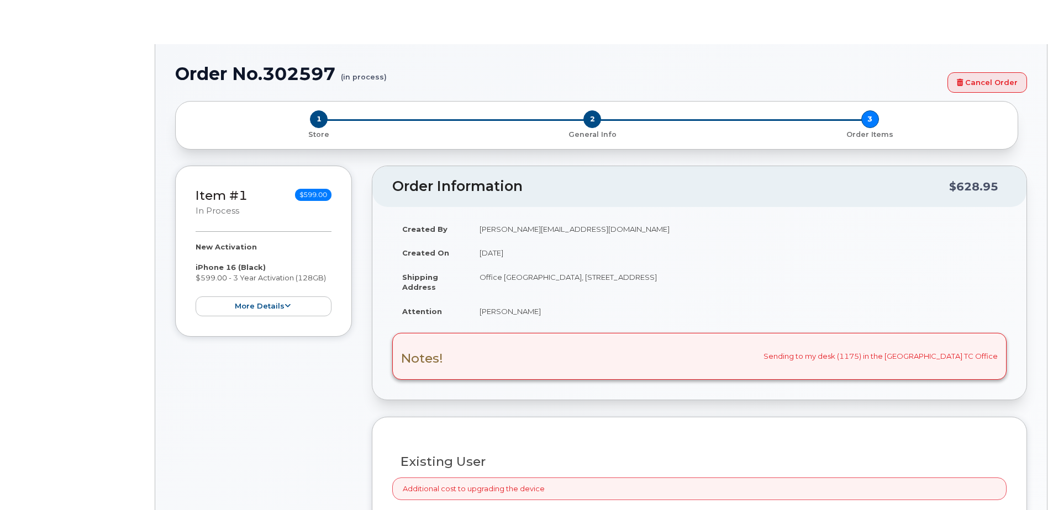
select select "1120196"
radio input "true"
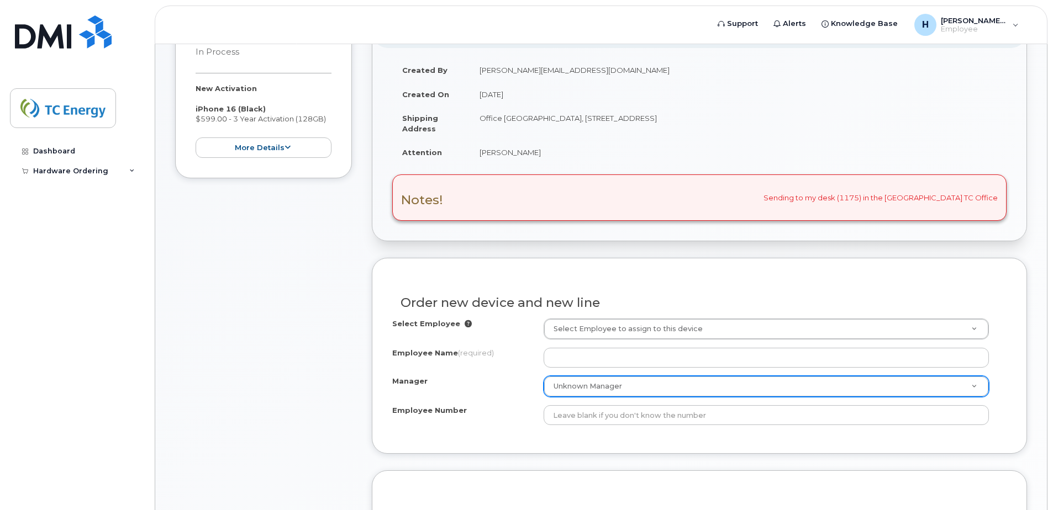
scroll to position [276, 0]
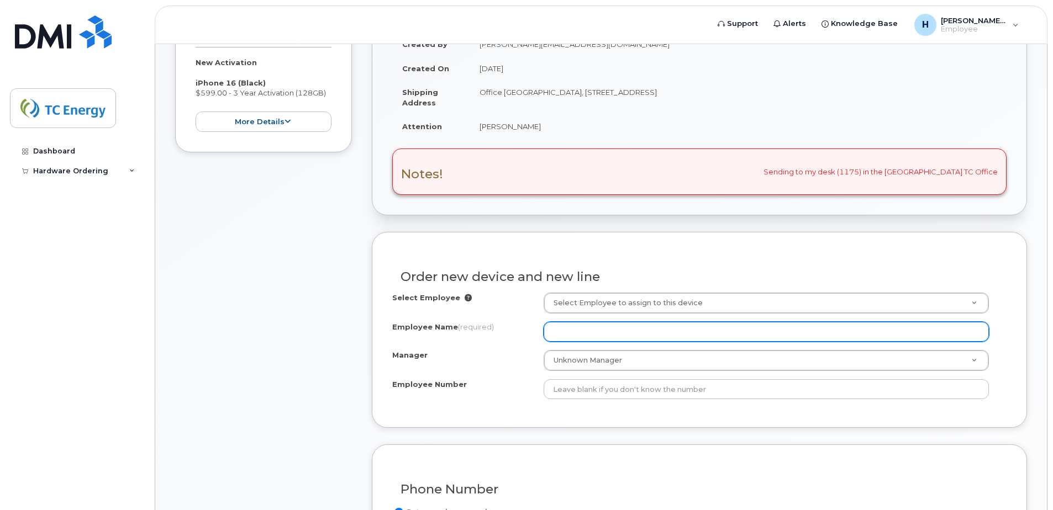
click at [609, 329] on input "Employee Name (required)" at bounding box center [766, 332] width 445 height 20
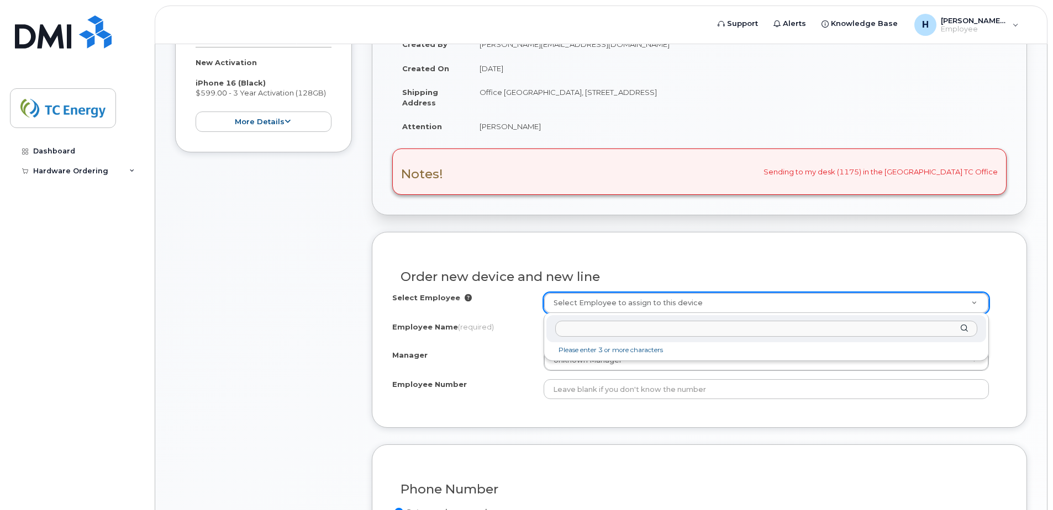
click at [596, 330] on input "text" at bounding box center [766, 329] width 422 height 16
type input "Heather Turner"
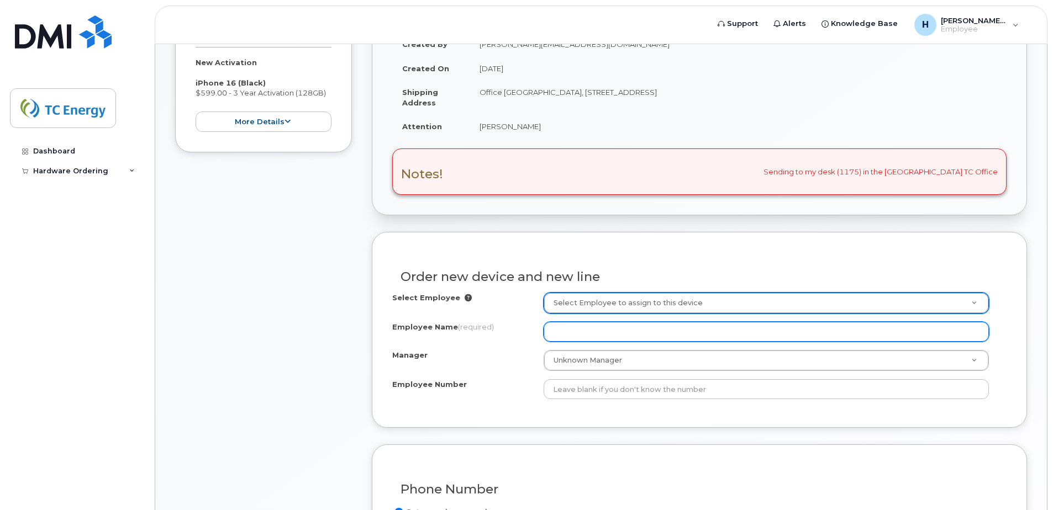
click at [588, 333] on input "Employee Name (required)" at bounding box center [766, 332] width 445 height 20
type input "Jeatje"
type input "heather"
type input "Heather Turner"
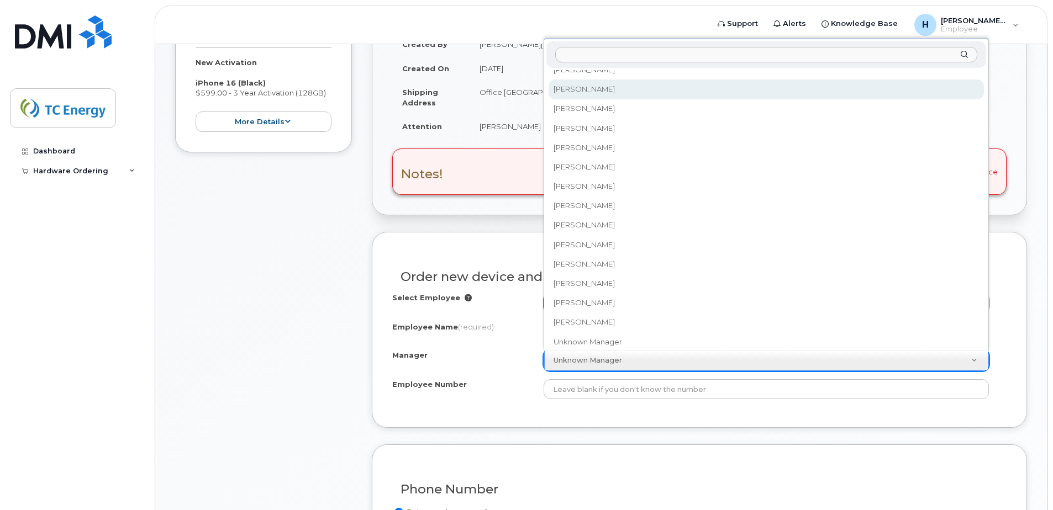
scroll to position [44650, 0]
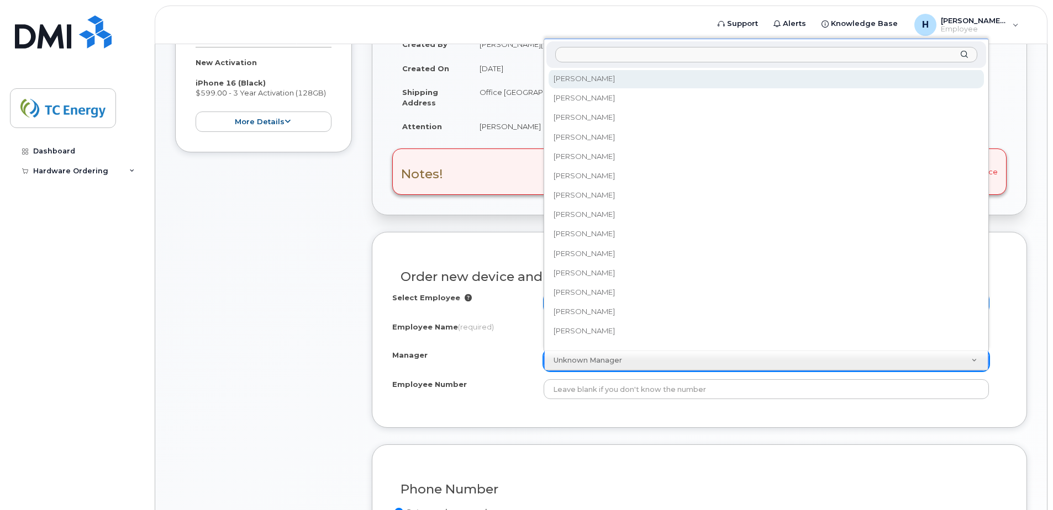
click at [597, 55] on input "Manager" at bounding box center [766, 55] width 422 height 16
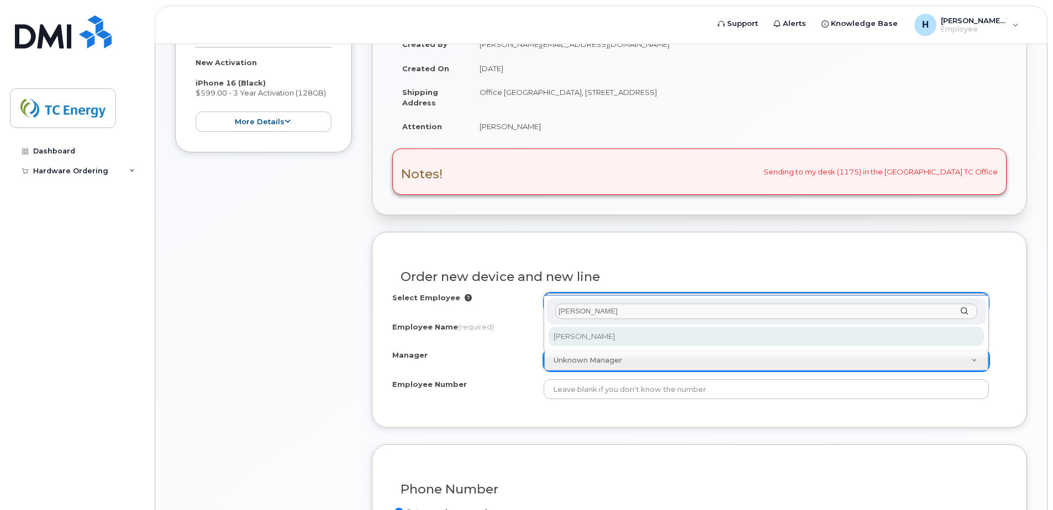
type input "wade"
select select "1385976"
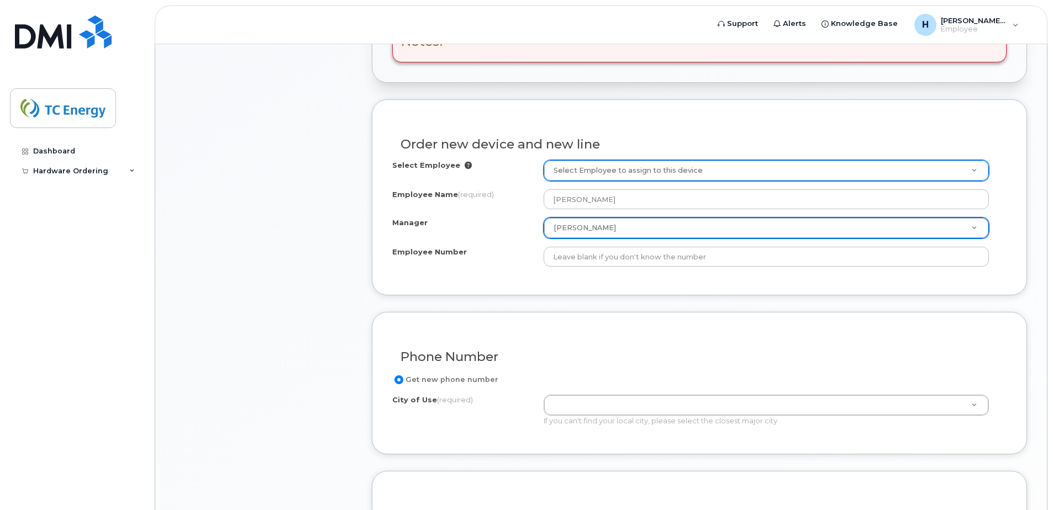
scroll to position [497, 0]
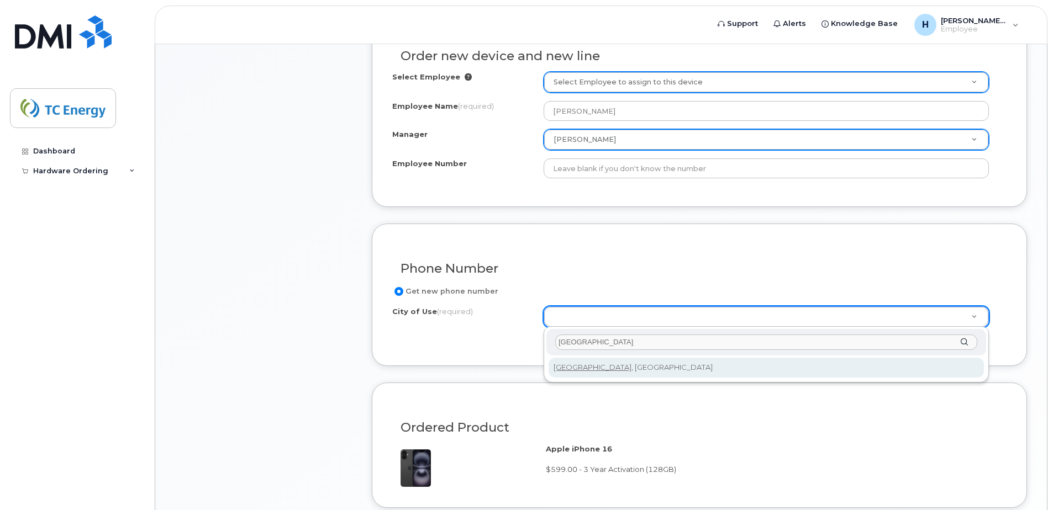
type input "calgary"
type input "88"
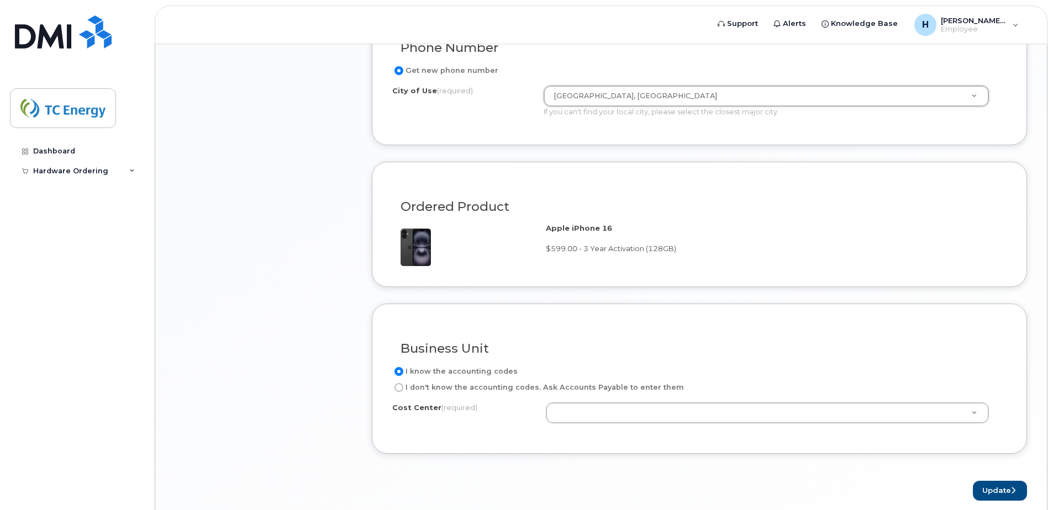
scroll to position [773, 0]
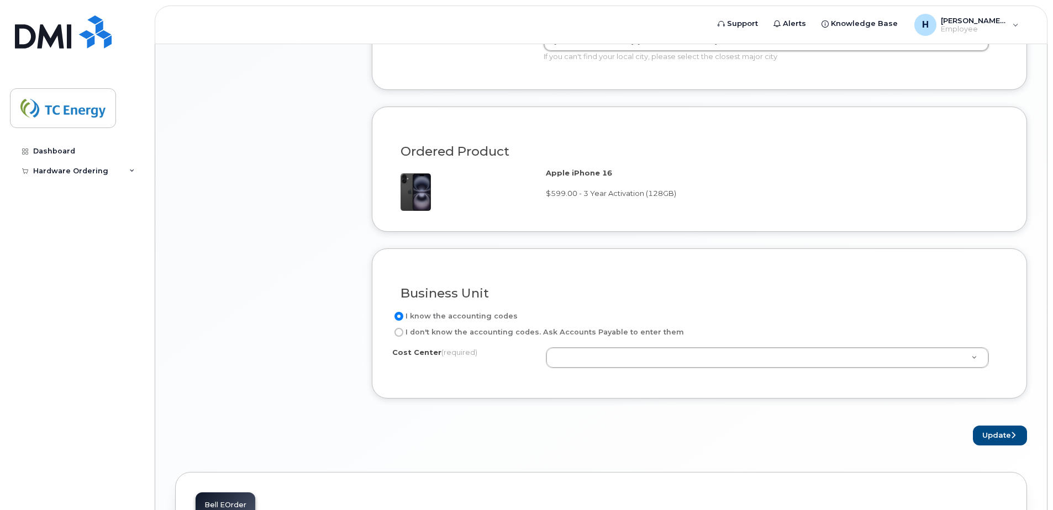
click at [467, 328] on label "I don't know the accounting codes. Ask Accounts Payable to enter them" at bounding box center [538, 332] width 292 height 13
click at [403, 328] on input "I don't know the accounting codes. Ask Accounts Payable to enter them" at bounding box center [398, 332] width 9 height 9
radio input "true"
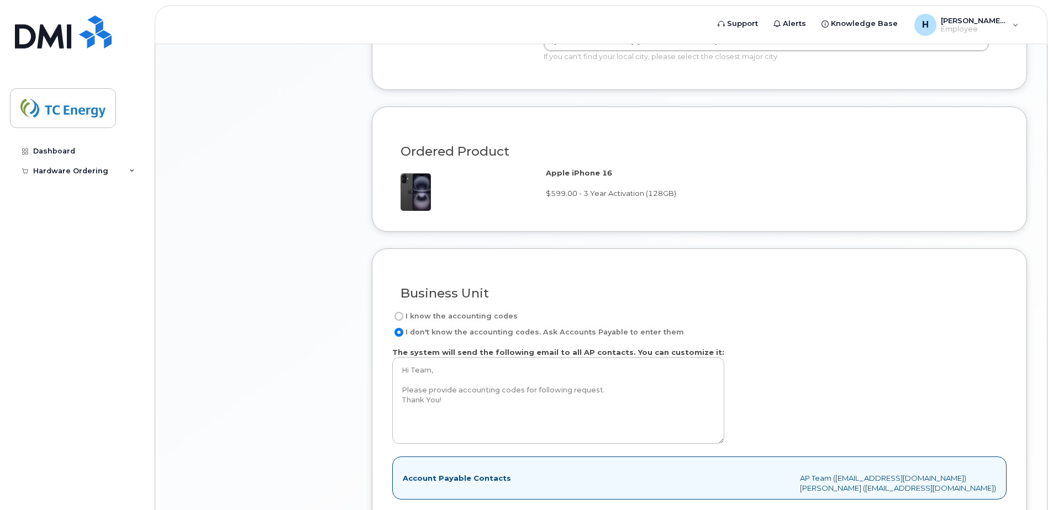
click at [429, 334] on label "I don't know the accounting codes. Ask Accounts Payable to enter them" at bounding box center [538, 332] width 292 height 13
click at [403, 334] on input "I don't know the accounting codes. Ask Accounts Payable to enter them" at bounding box center [398, 332] width 9 height 9
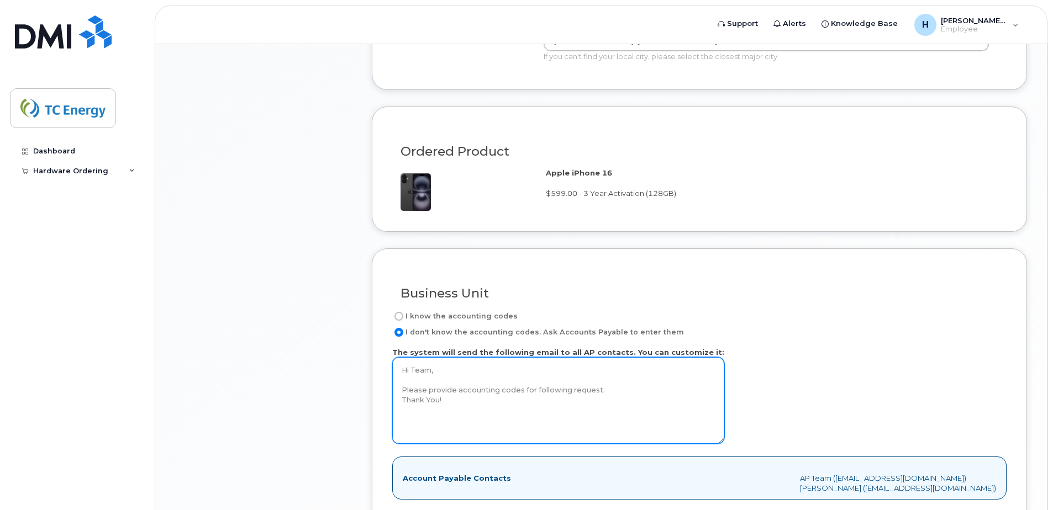
click at [491, 365] on textarea "Hi Team, Please provide accounting codes for following request. Thank You!" at bounding box center [558, 400] width 332 height 87
click at [475, 404] on textarea "Hi Team, Please provide accounting codes for following request. Thank You!" at bounding box center [558, 400] width 332 height 87
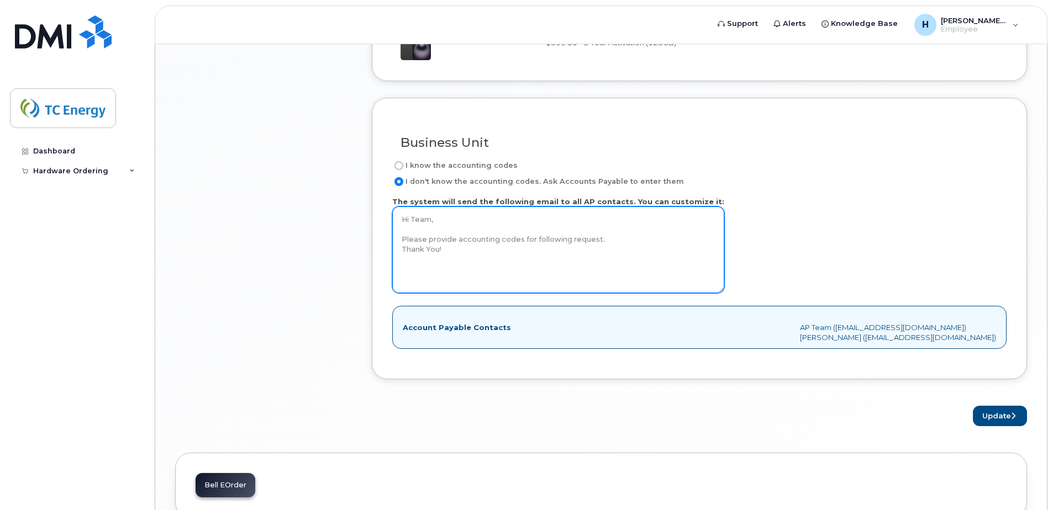
scroll to position [939, 0]
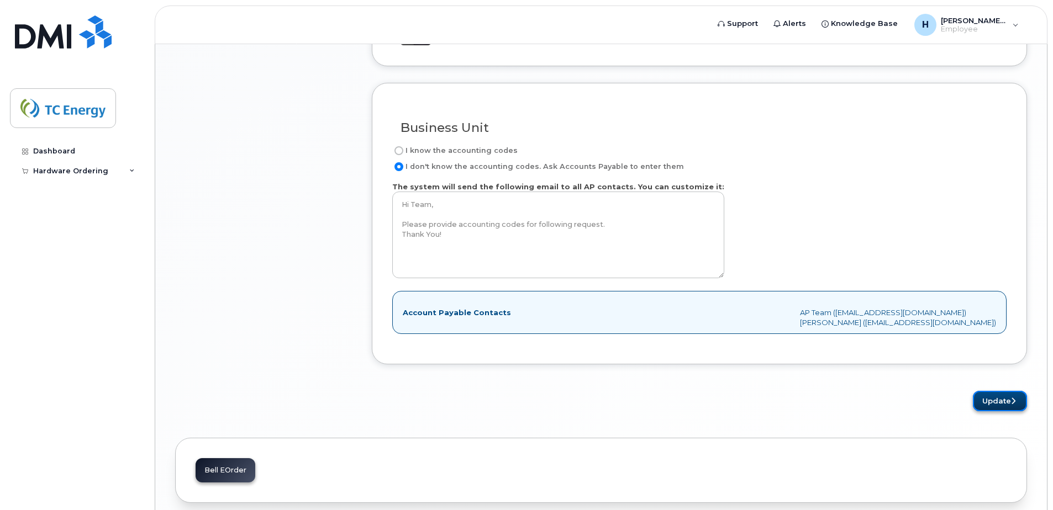
click at [1002, 402] on button "Update" at bounding box center [1000, 401] width 54 height 20
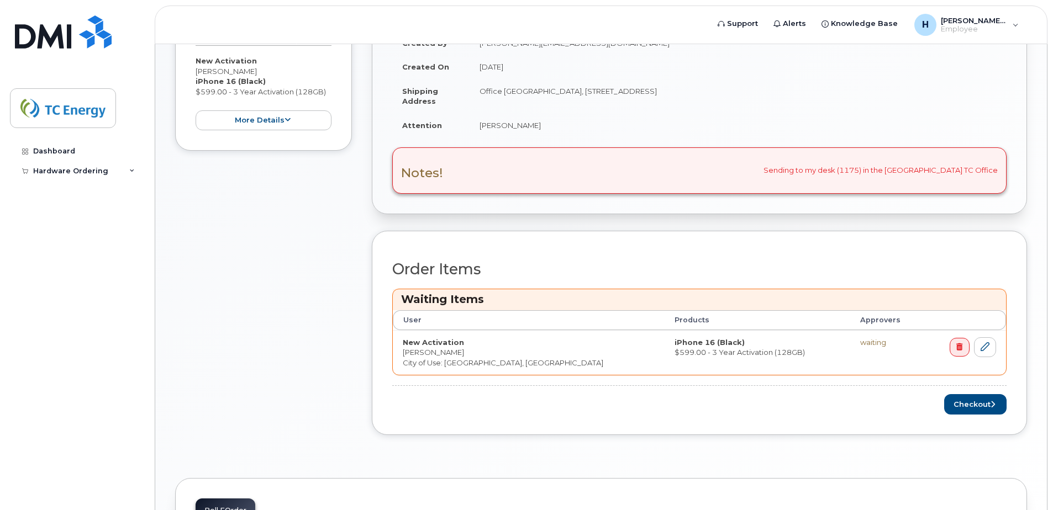
scroll to position [331, 0]
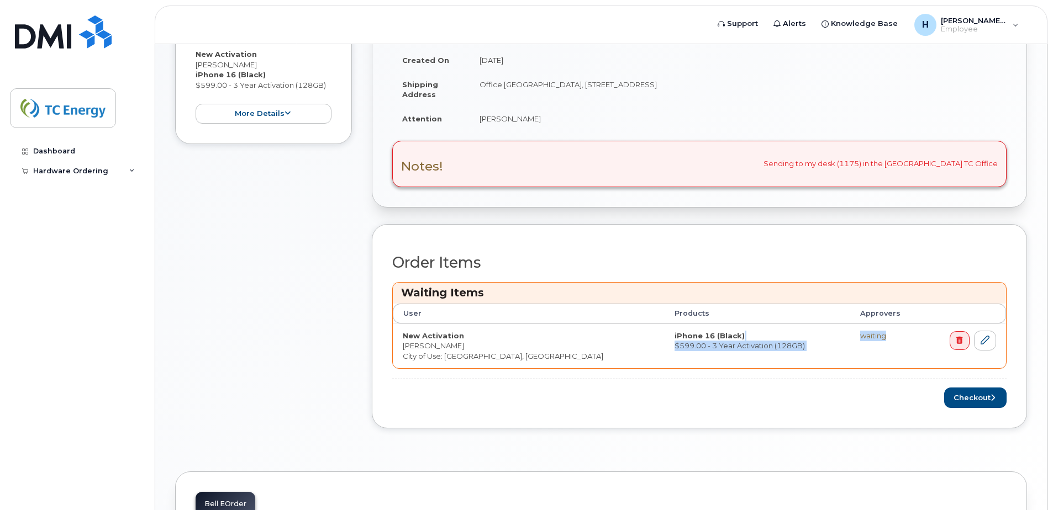
drag, startPoint x: 808, startPoint y: 336, endPoint x: 881, endPoint y: 335, distance: 72.4
click at [881, 335] on tr "New Activation Heather Turner City of Use: Calgary, Alberta iPhone 16 (Black) $…" at bounding box center [699, 346] width 613 height 45
drag, startPoint x: 881, startPoint y: 335, endPoint x: 788, endPoint y: 396, distance: 110.9
click at [788, 396] on div "Checkout" at bounding box center [699, 398] width 614 height 20
click at [974, 398] on button "Checkout" at bounding box center [975, 398] width 62 height 20
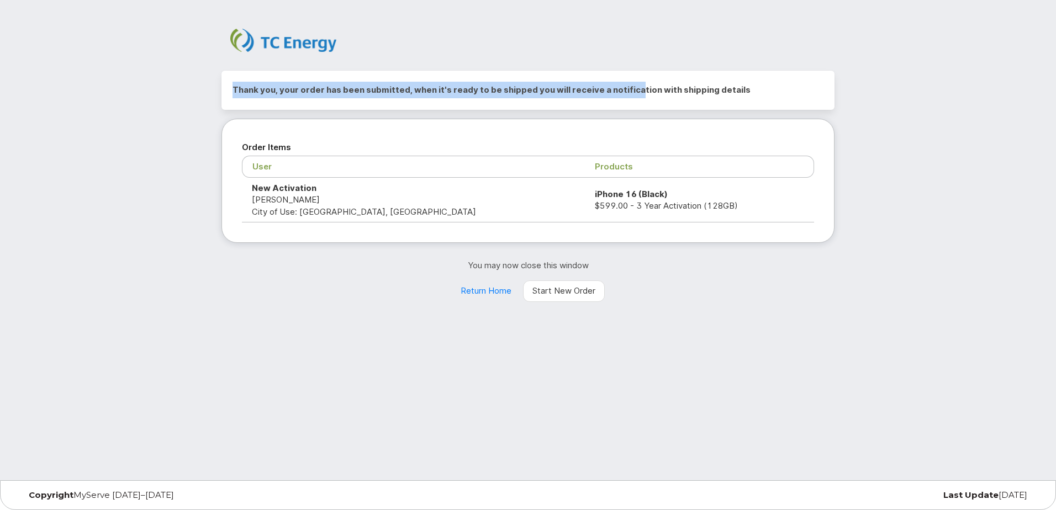
drag, startPoint x: 218, startPoint y: 85, endPoint x: 629, endPoint y: 91, distance: 411.0
click at [629, 91] on div "Thank you, your order has been submitted, when it's ready to be shipped you wil…" at bounding box center [528, 186] width 630 height 231
click at [436, 88] on h2 "Thank you, your order has been submitted, when it's ready to be shipped you wil…" at bounding box center [528, 90] width 591 height 17
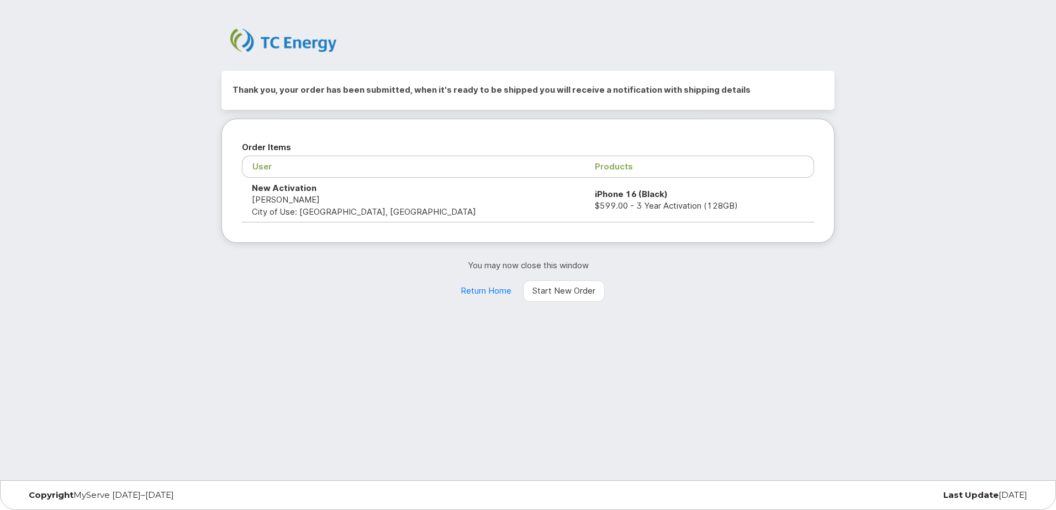
click at [593, 345] on div "Thank you, your order has been submitted, when it's ready to be shipped you wil…" at bounding box center [528, 240] width 1056 height 481
click at [479, 293] on link "Return Home" at bounding box center [486, 292] width 70 height 22
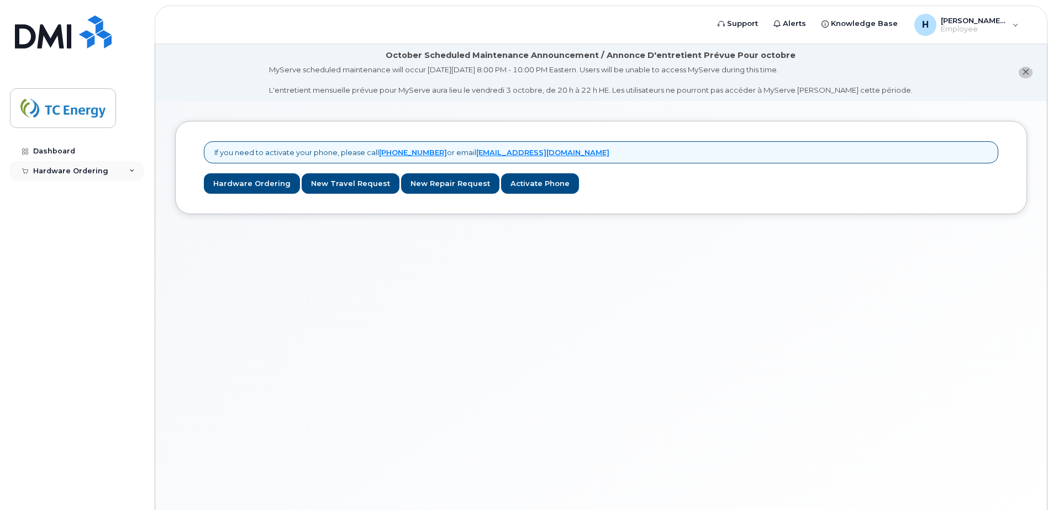
click at [115, 174] on div "Hardware Ordering" at bounding box center [77, 171] width 134 height 20
click at [62, 189] on div "My Orders" at bounding box center [58, 192] width 40 height 10
